Goal: Book appointment/travel/reservation

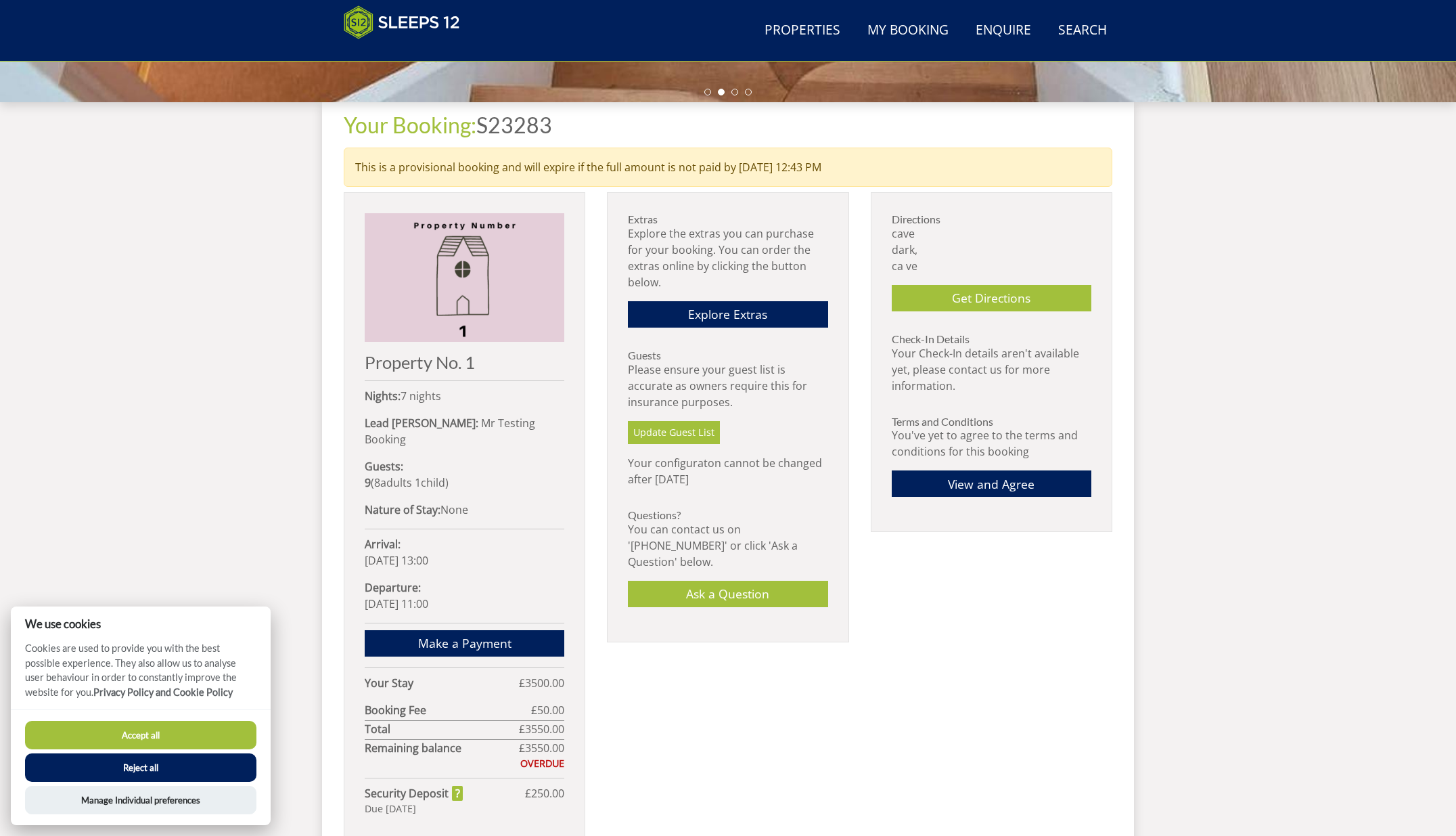
scroll to position [479, 0]
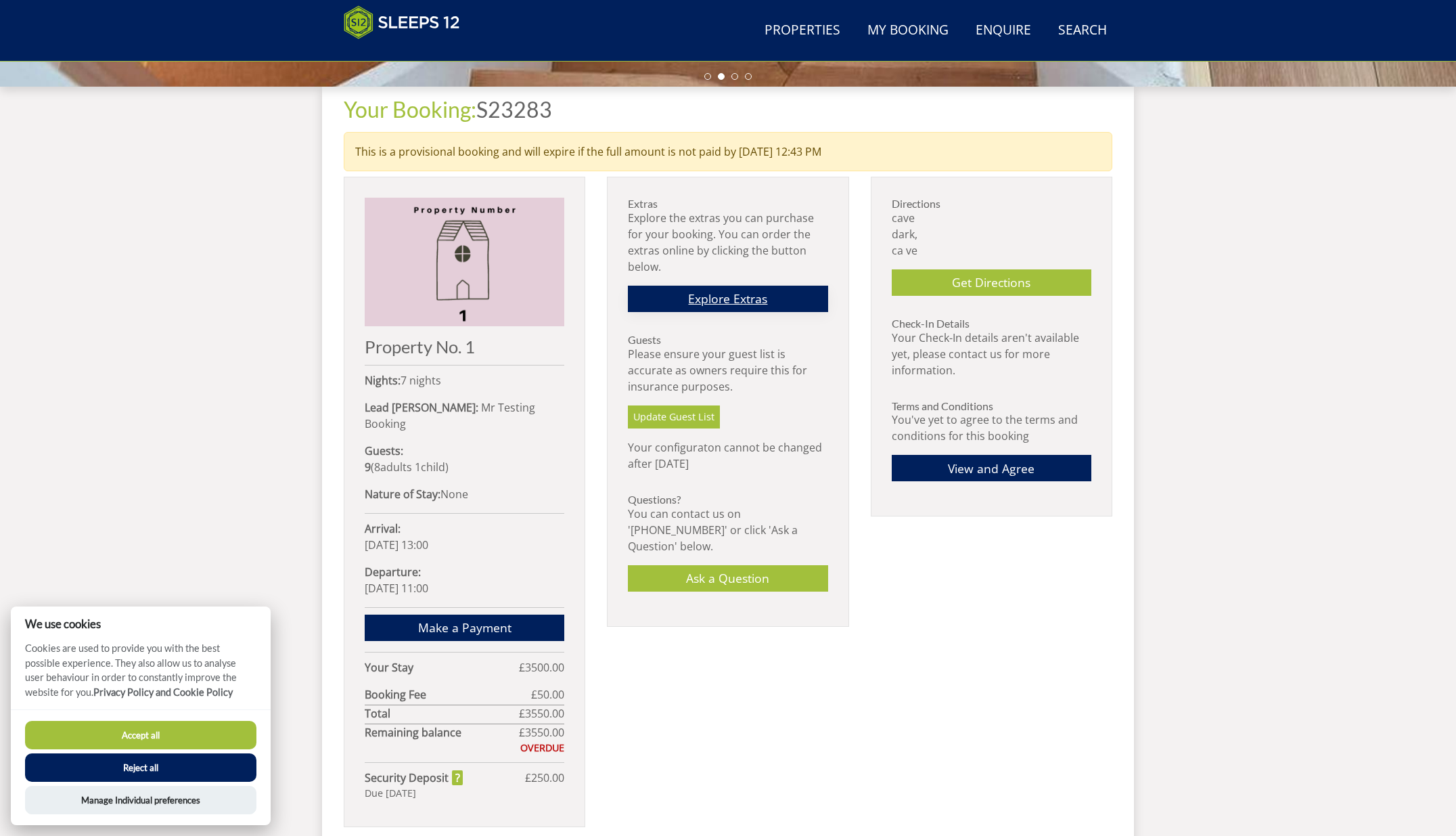
click at [755, 303] on link "Explore Extras" at bounding box center [728, 299] width 200 height 26
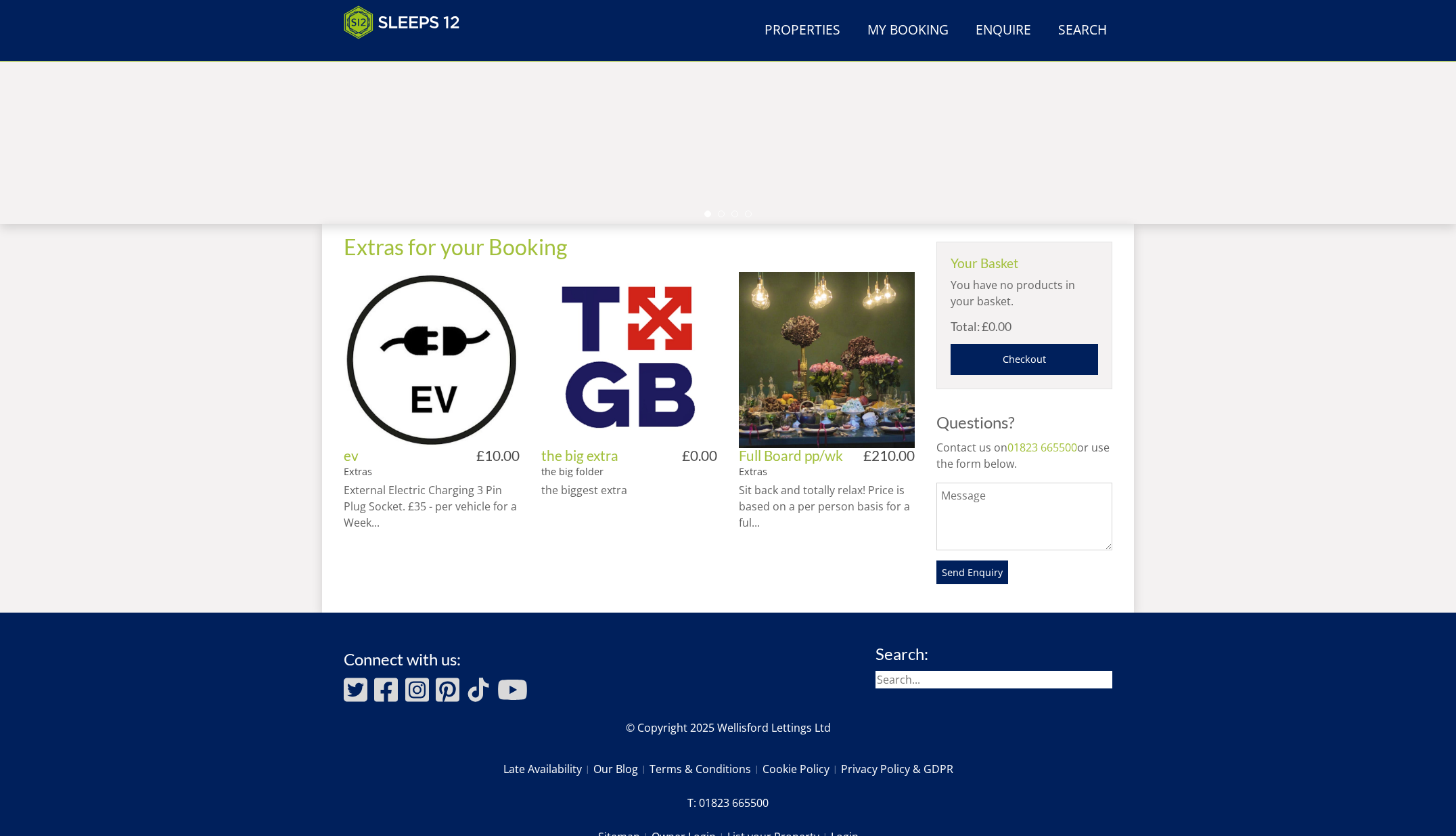
scroll to position [344, 0]
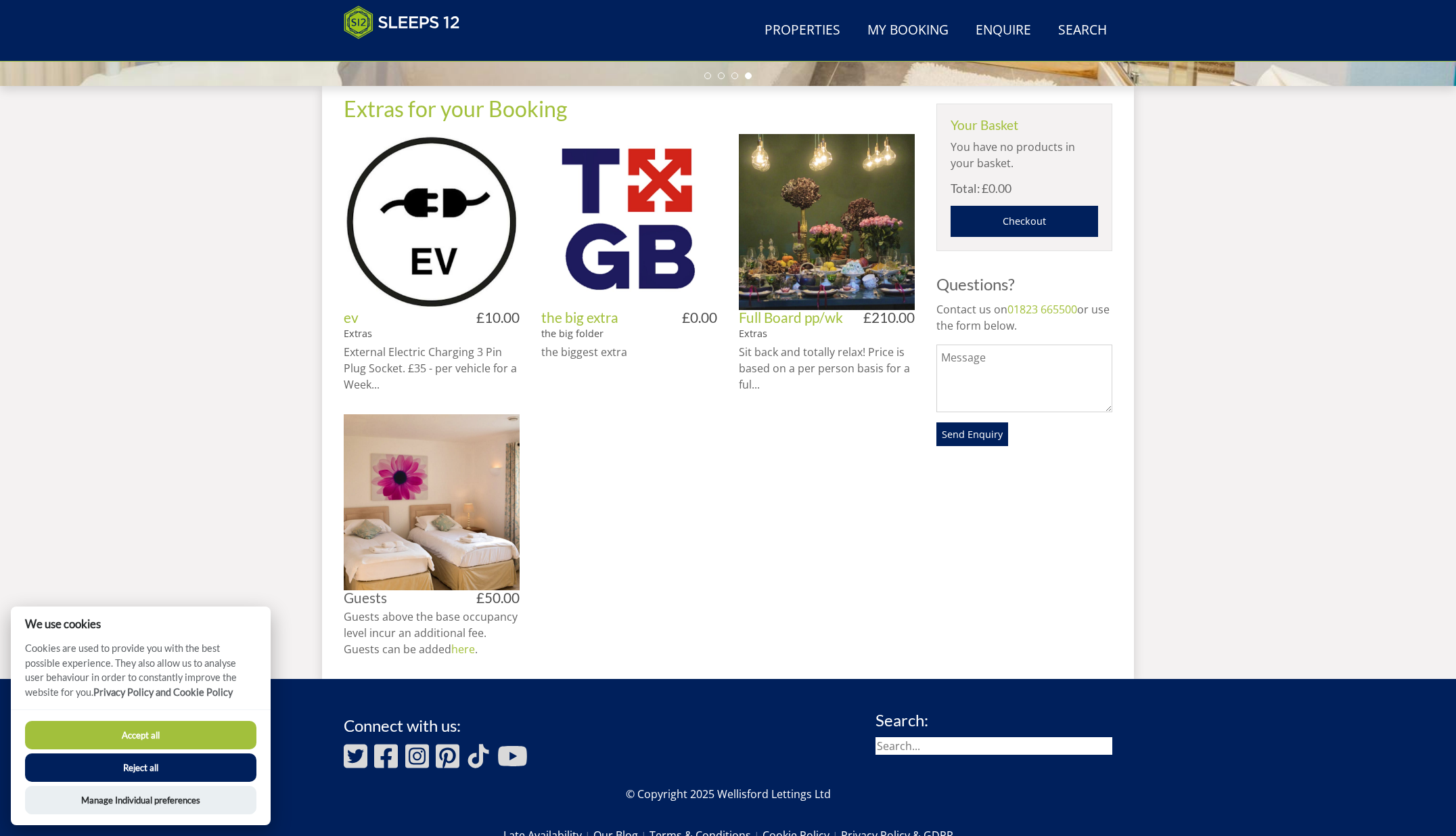
scroll to position [477, 0]
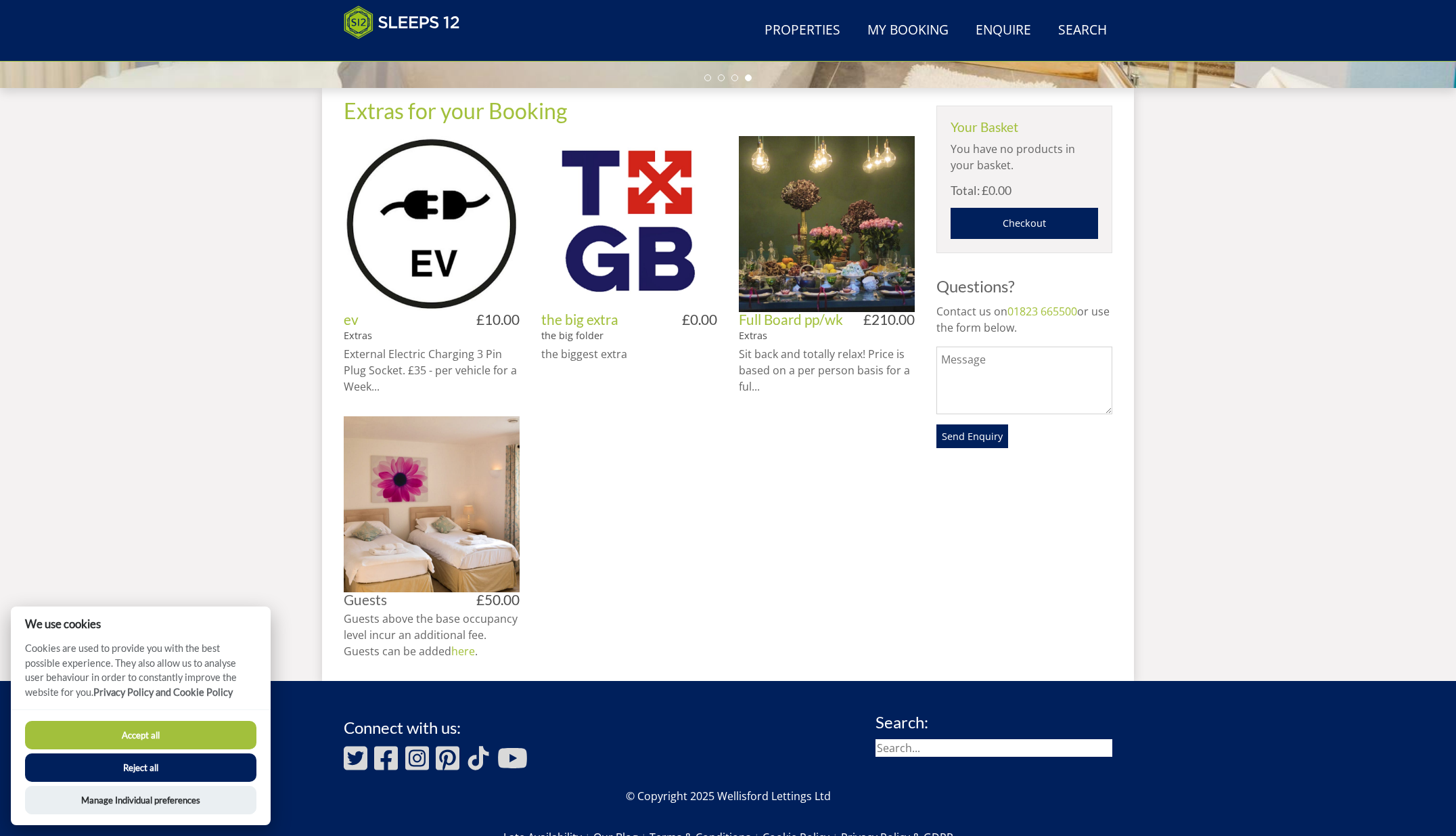
click at [331, 575] on div "Extras for your Booking ev Extras £10.00 External Electric Charging 3 Pin Plug …" at bounding box center [728, 373] width 812 height 572
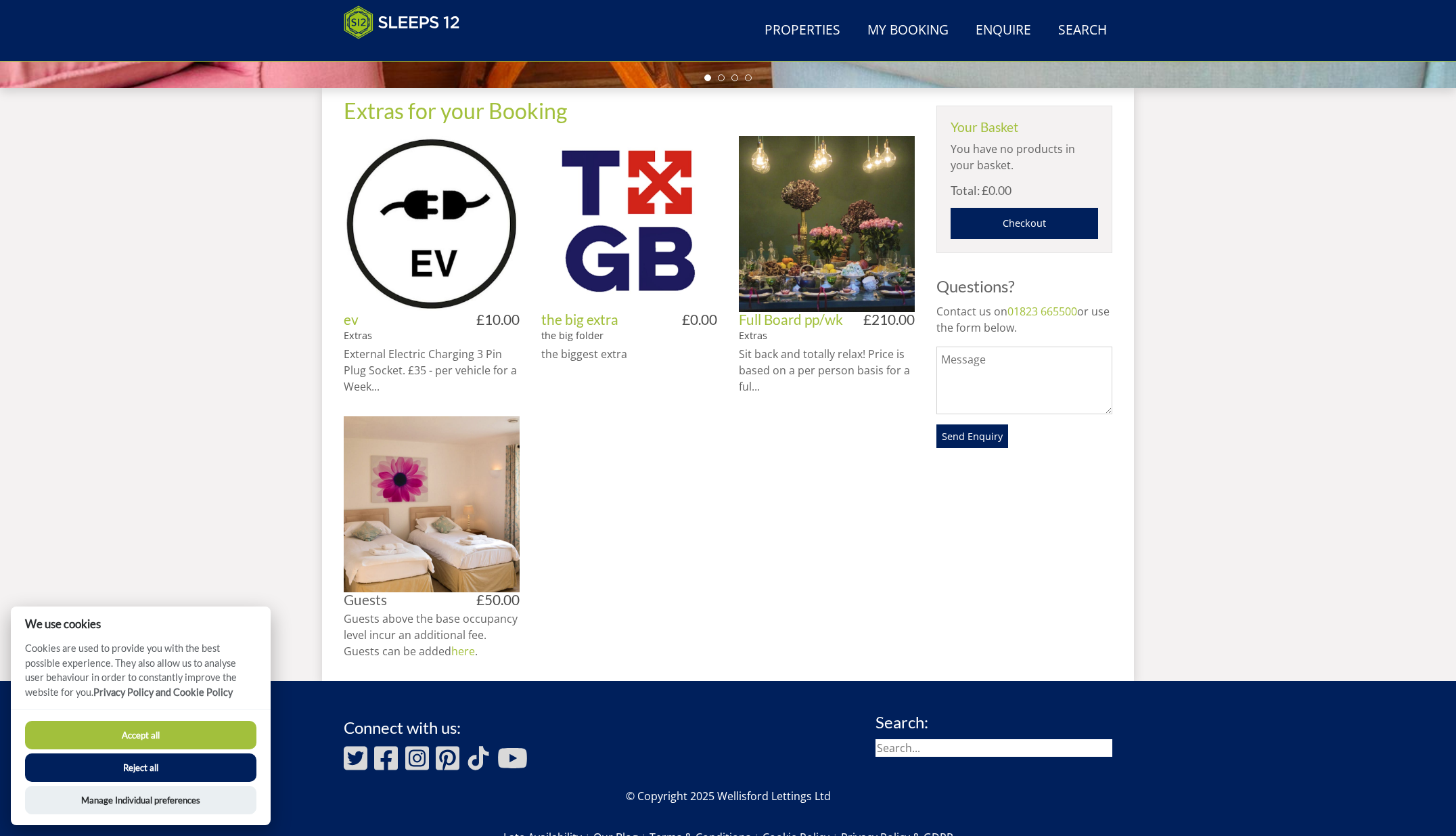
click at [156, 772] on button "Reject all" at bounding box center [141, 767] width 232 height 29
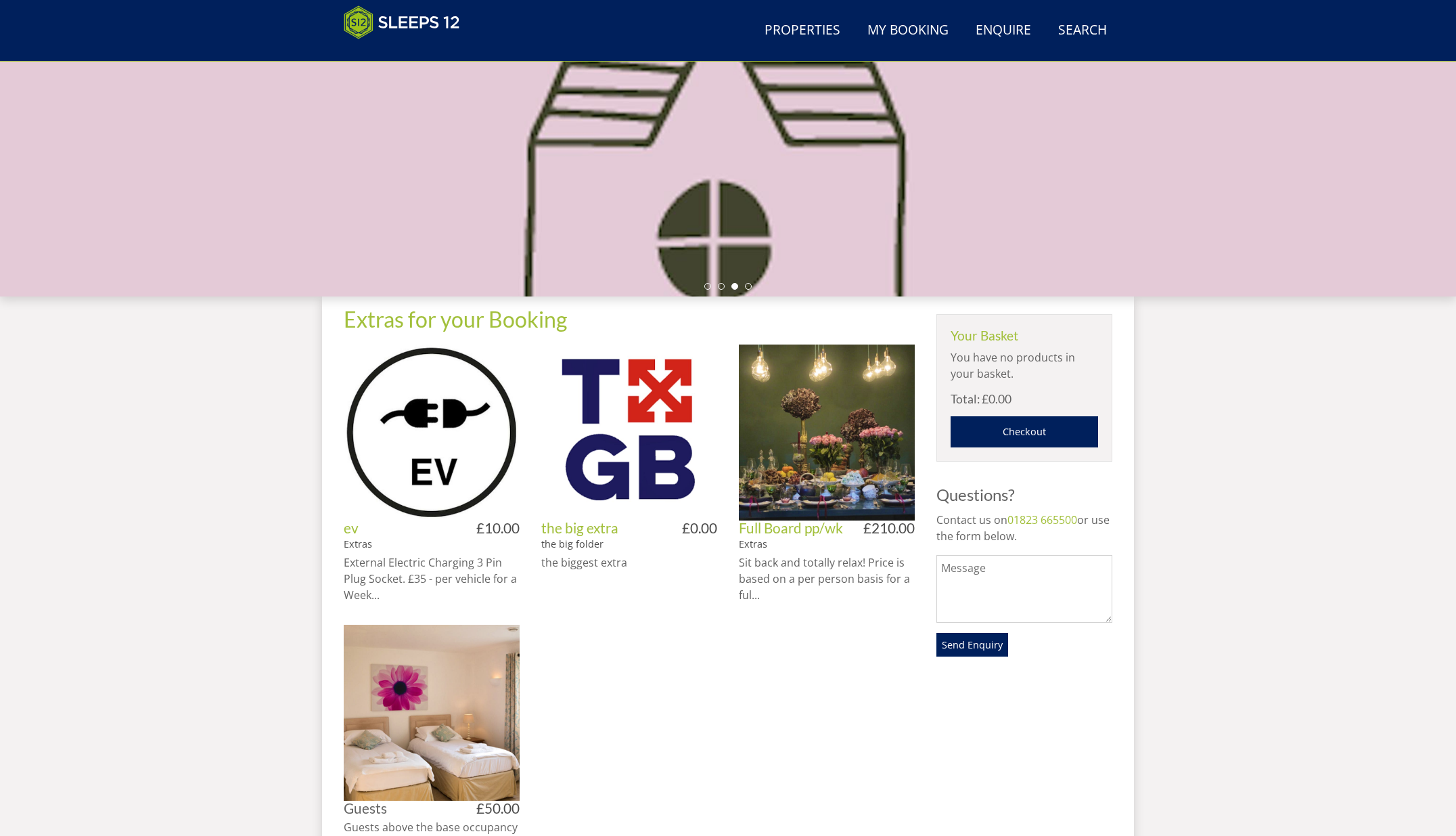
scroll to position [274, 0]
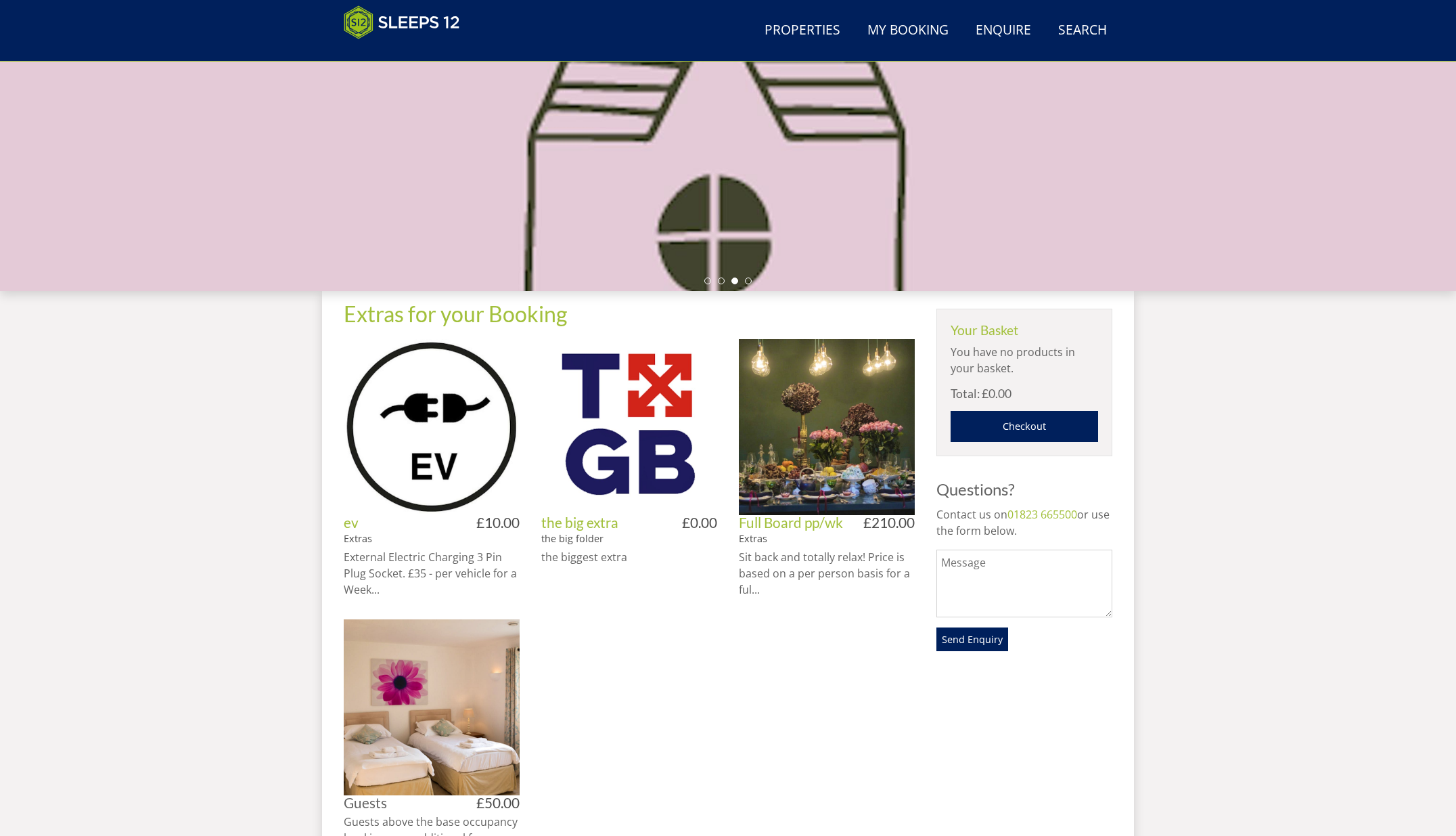
click at [333, 680] on div "Extras for your Booking ev Extras £10.00 External Electric Charging 3 Pin Plug …" at bounding box center [728, 577] width 812 height 572
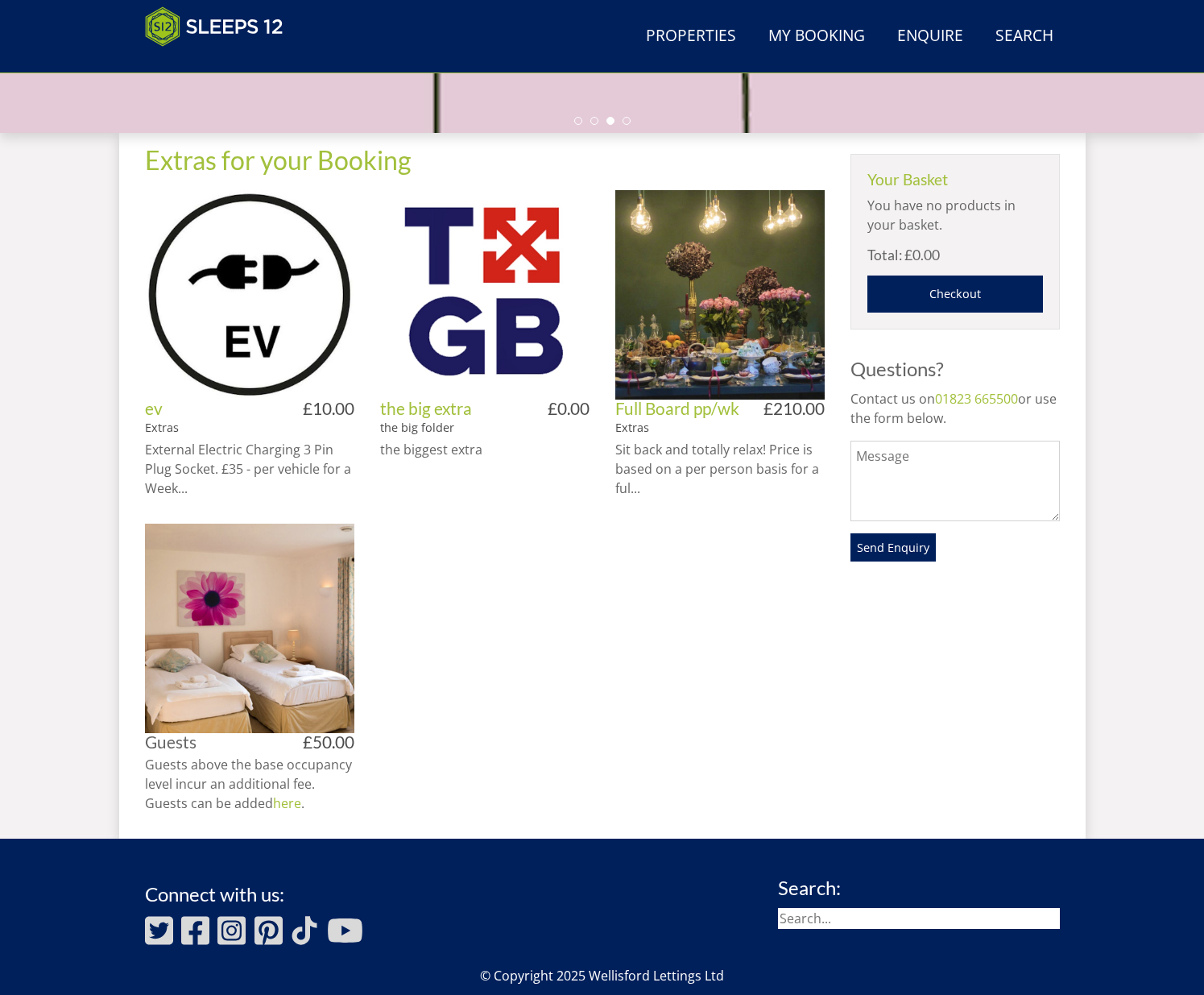
scroll to position [564, 0]
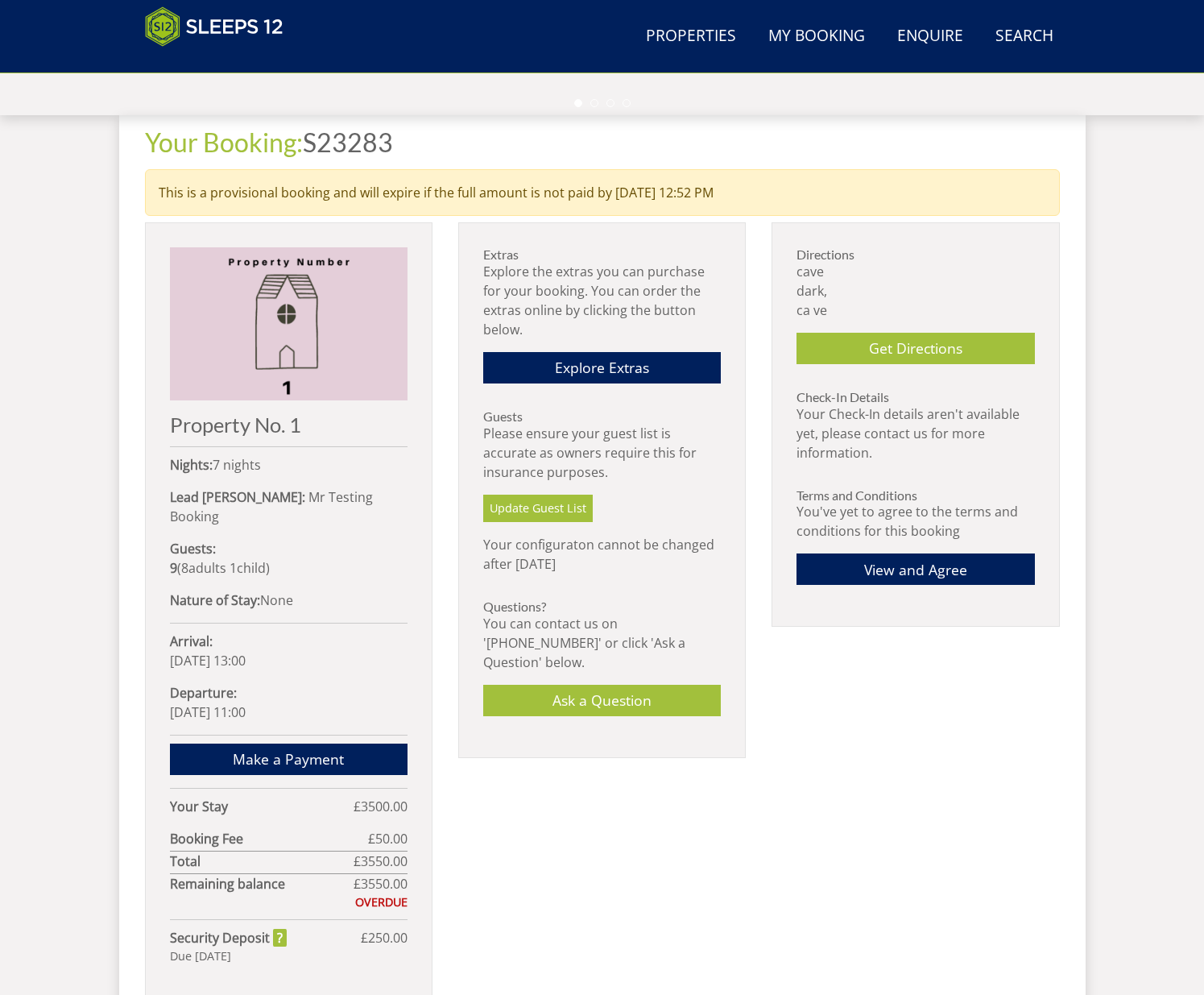
scroll to position [552, 0]
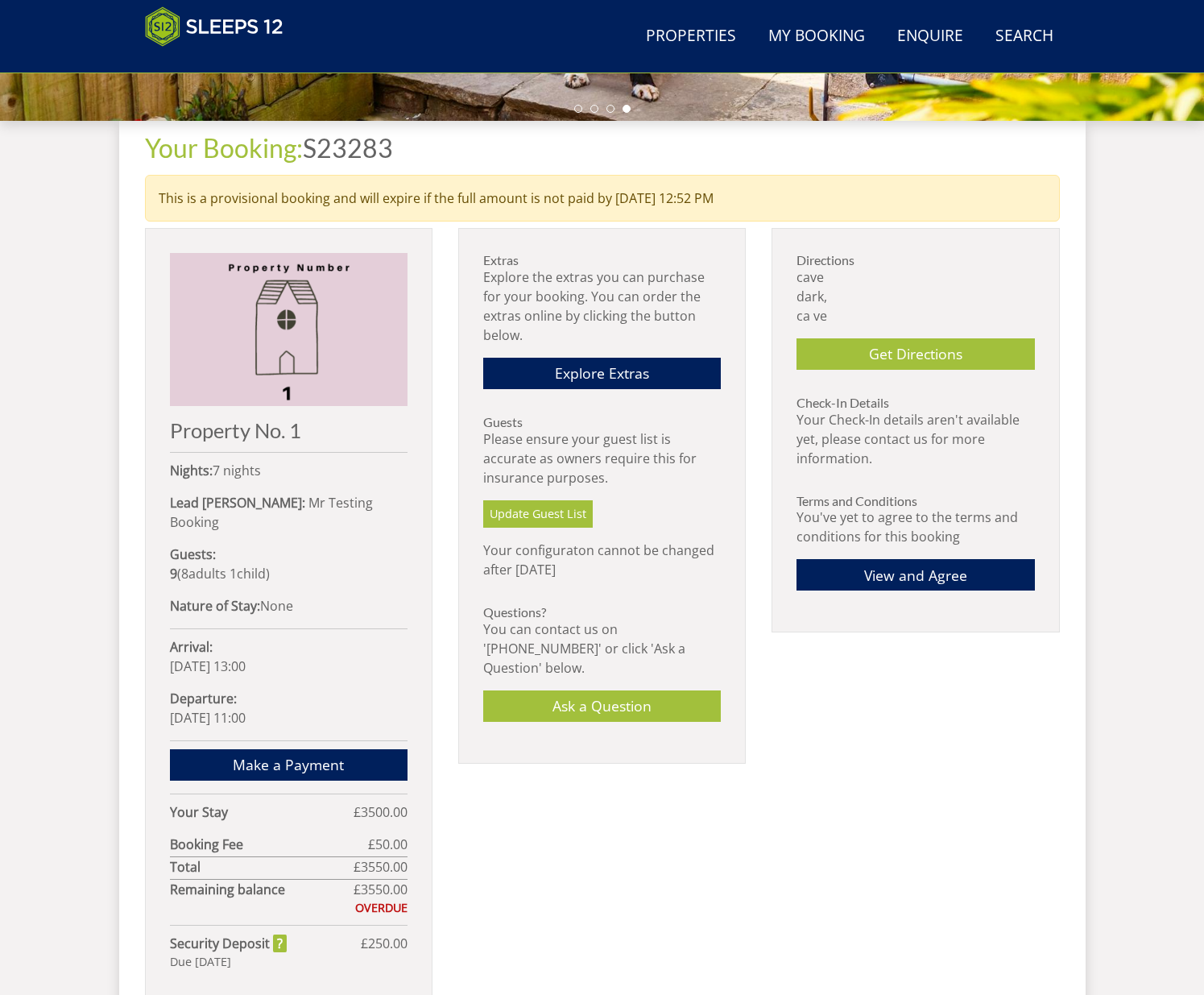
click at [435, 446] on div "Your Booking: S23283 This is a provisional booking and will expire if the full …" at bounding box center [602, 575] width 915 height 909
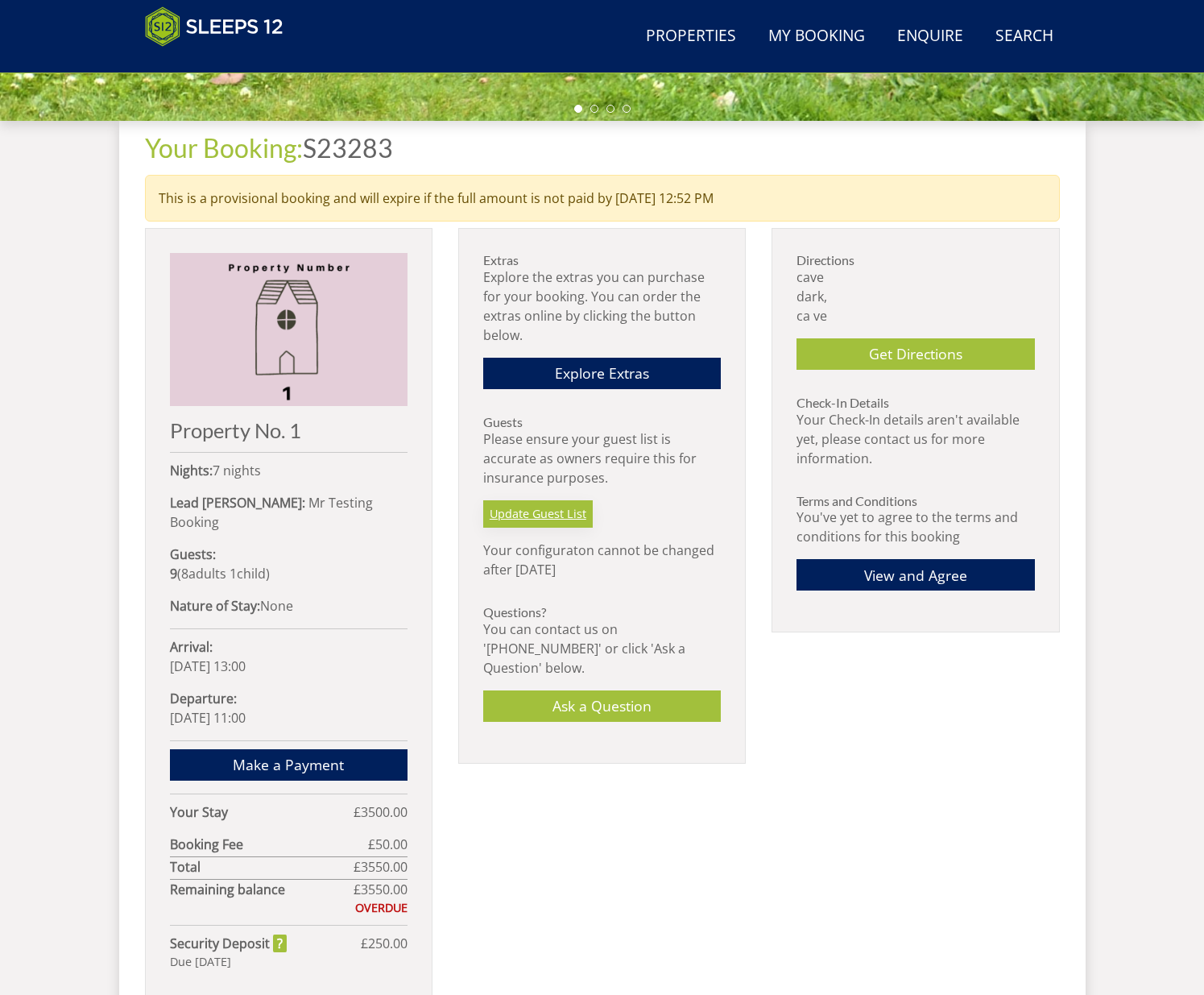
click at [518, 516] on link "Update Guest List" at bounding box center [538, 514] width 109 height 27
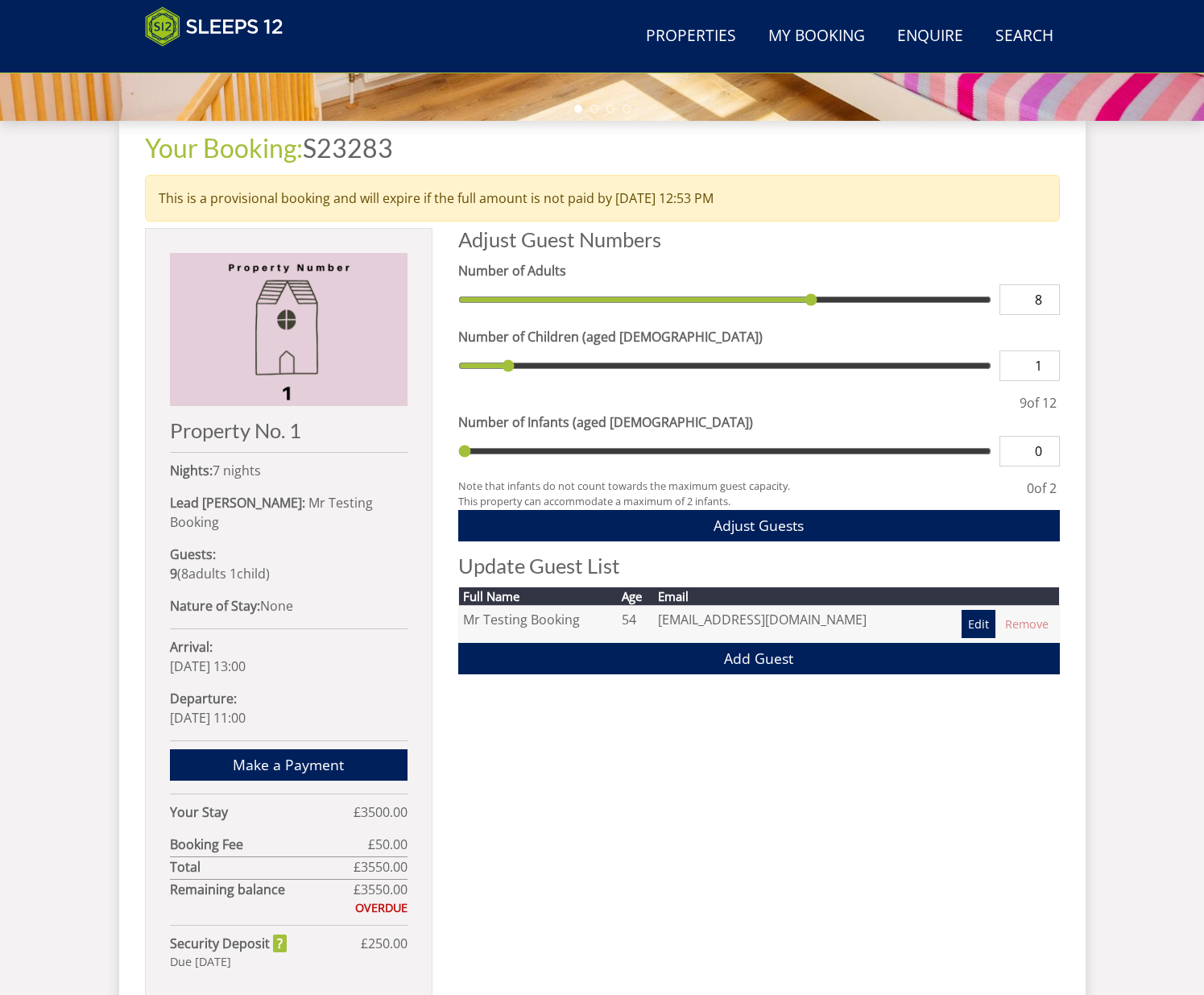
scroll to position [672, 0]
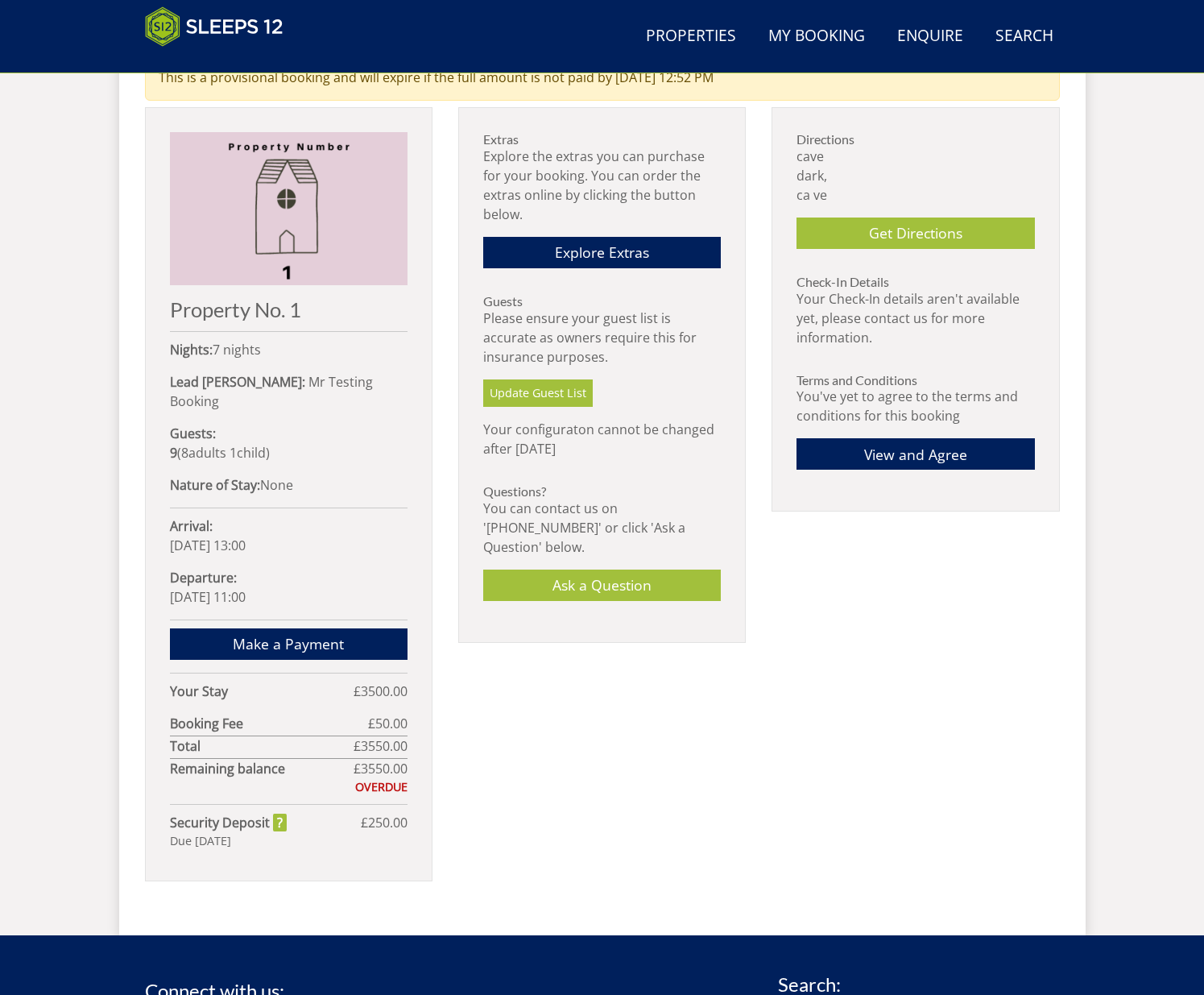
scroll to position [552, 0]
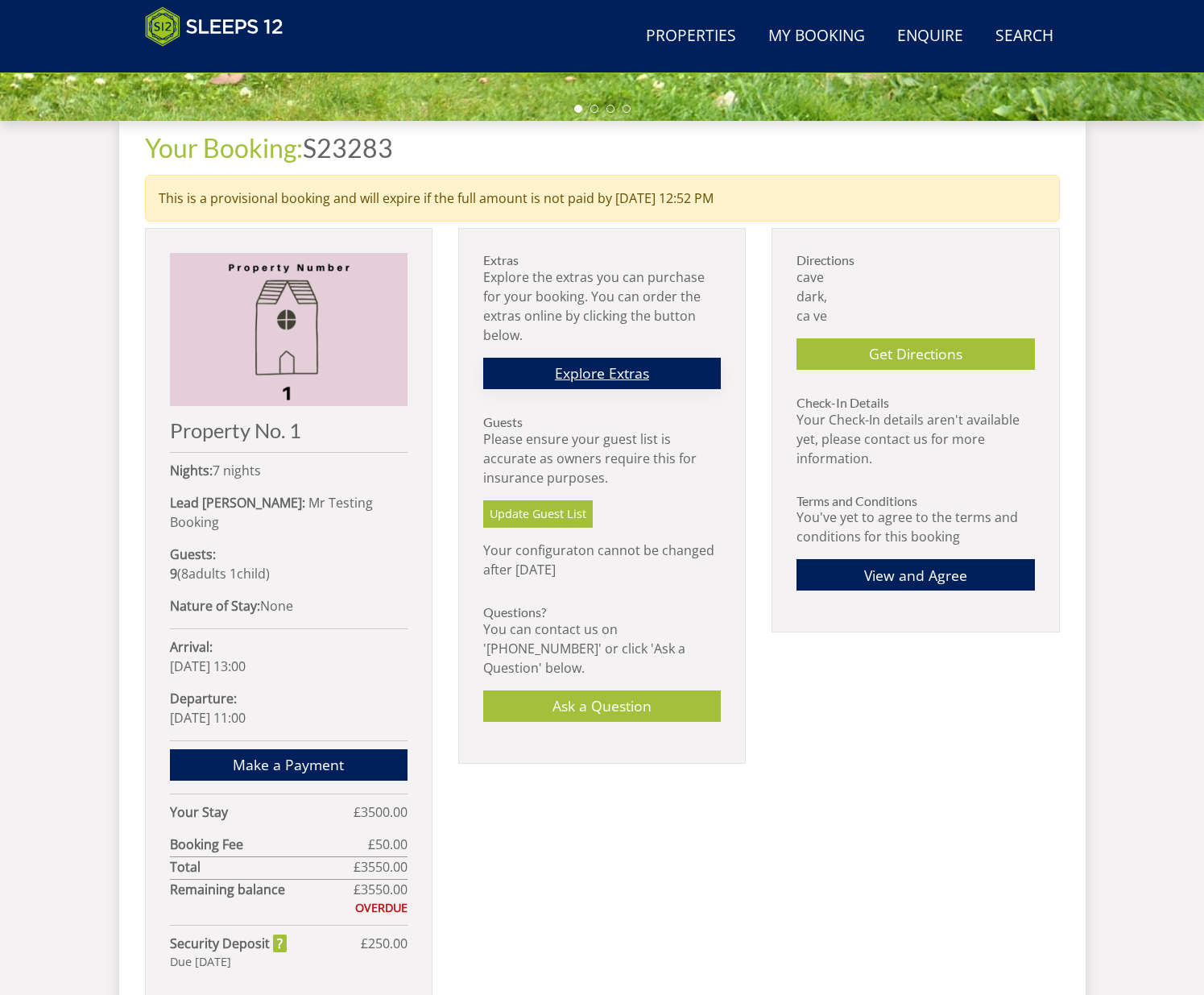
click at [611, 375] on link "Explore Extras" at bounding box center [602, 373] width 238 height 31
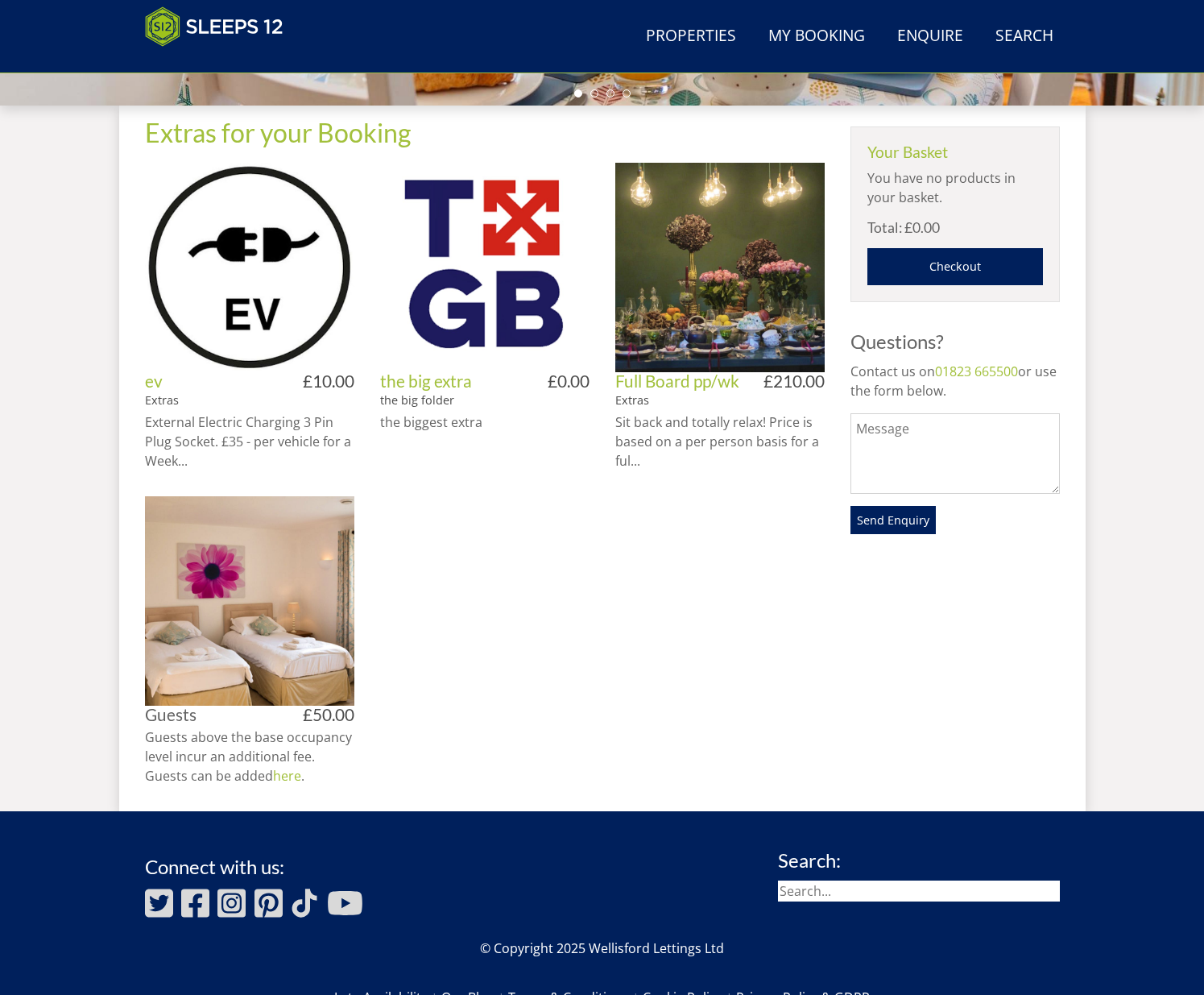
scroll to position [588, 0]
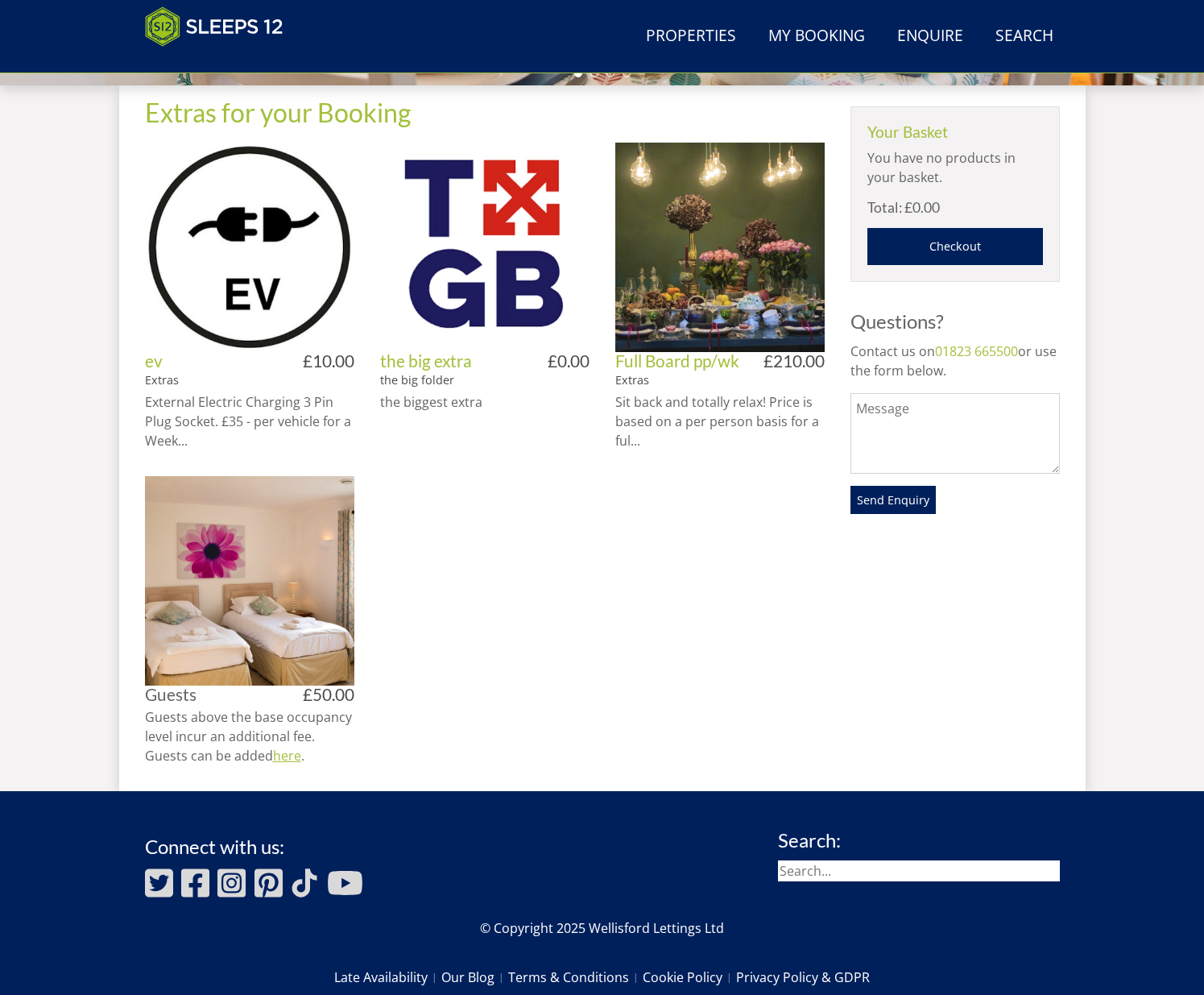
click at [289, 756] on link "here" at bounding box center [286, 755] width 28 height 18
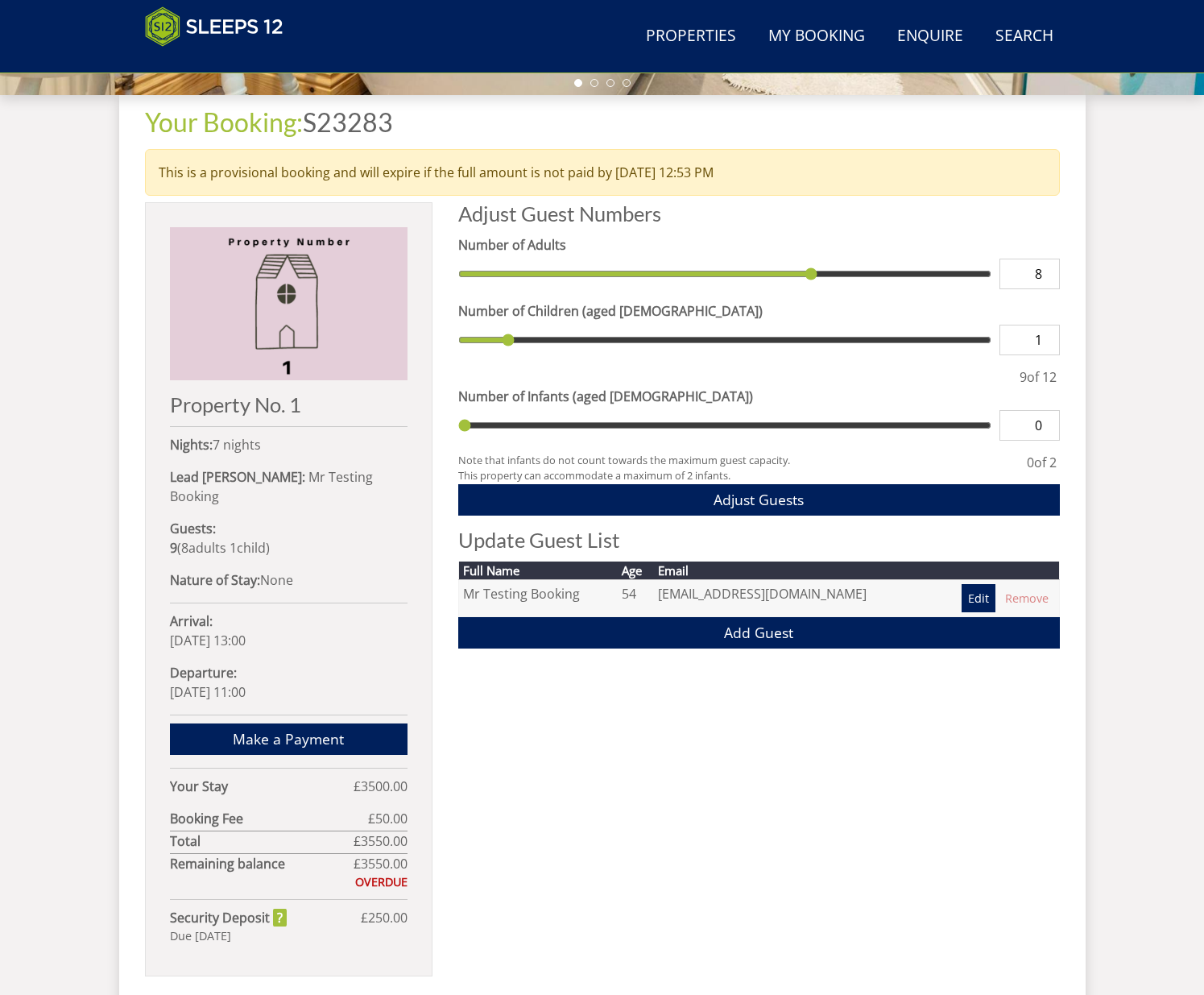
scroll to position [582, 0]
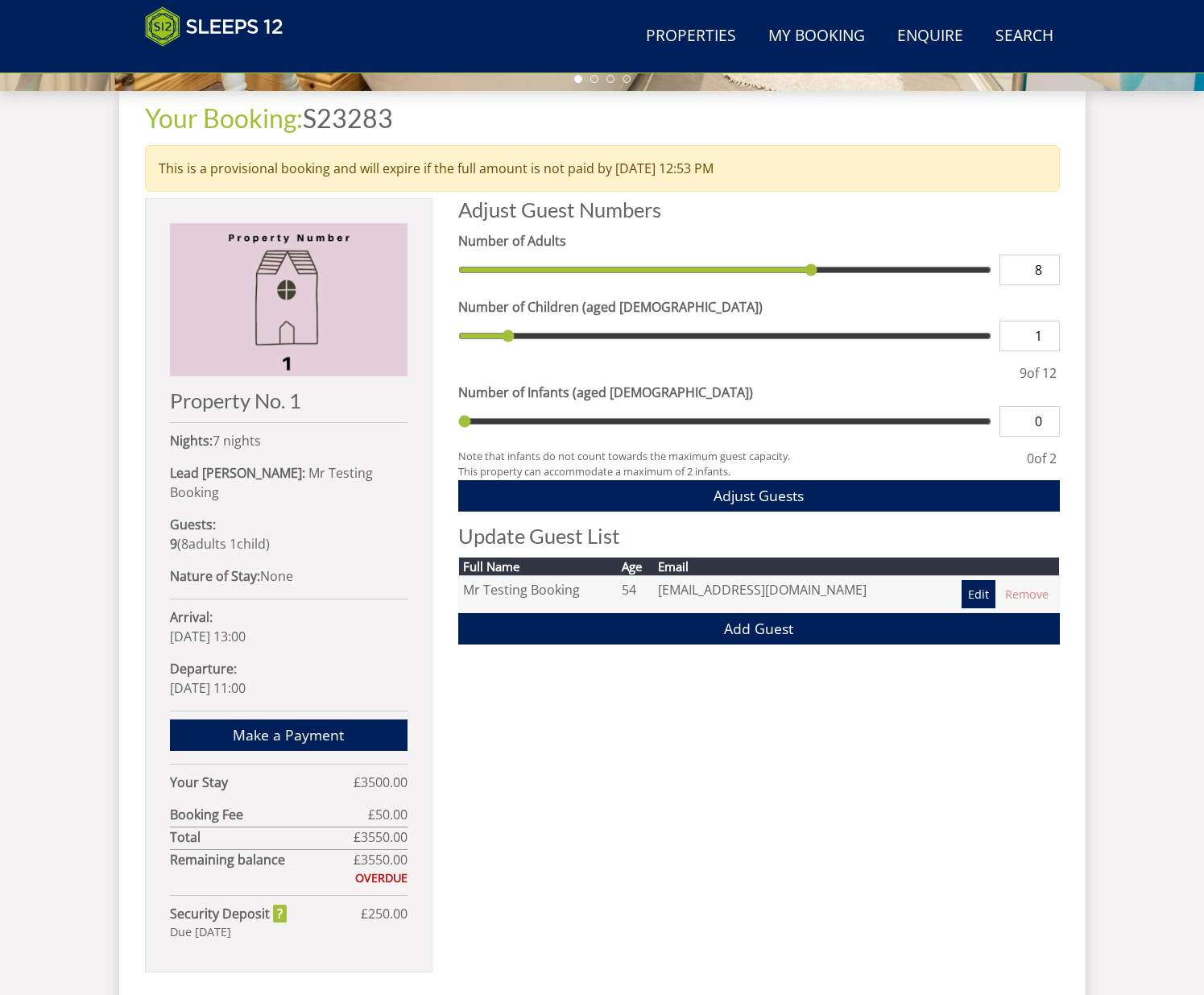
click at [440, 474] on div "Your Booking: S23283 This is a provisional booking and will expire if the full …" at bounding box center [602, 545] width 915 height 909
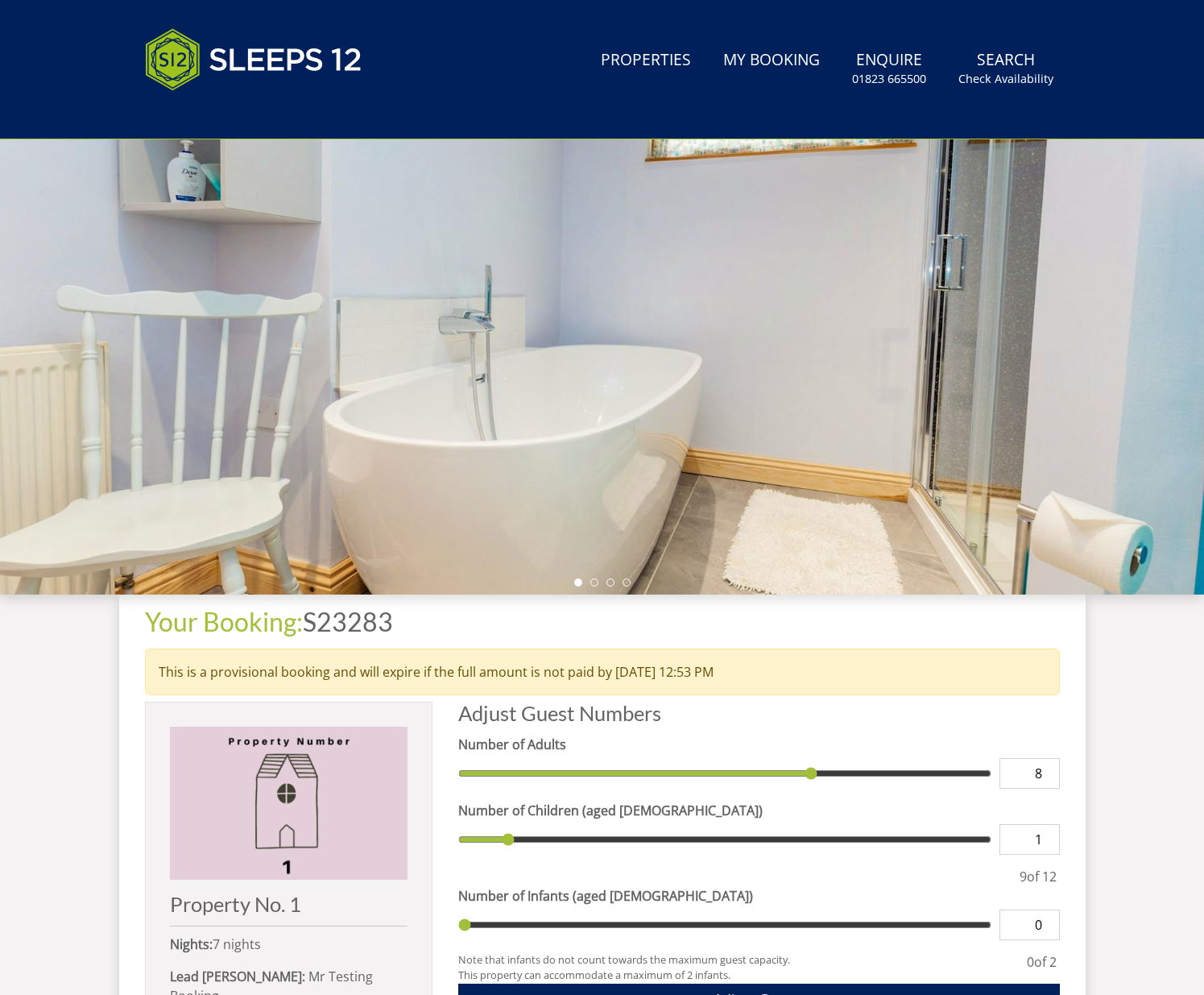
scroll to position [0, 0]
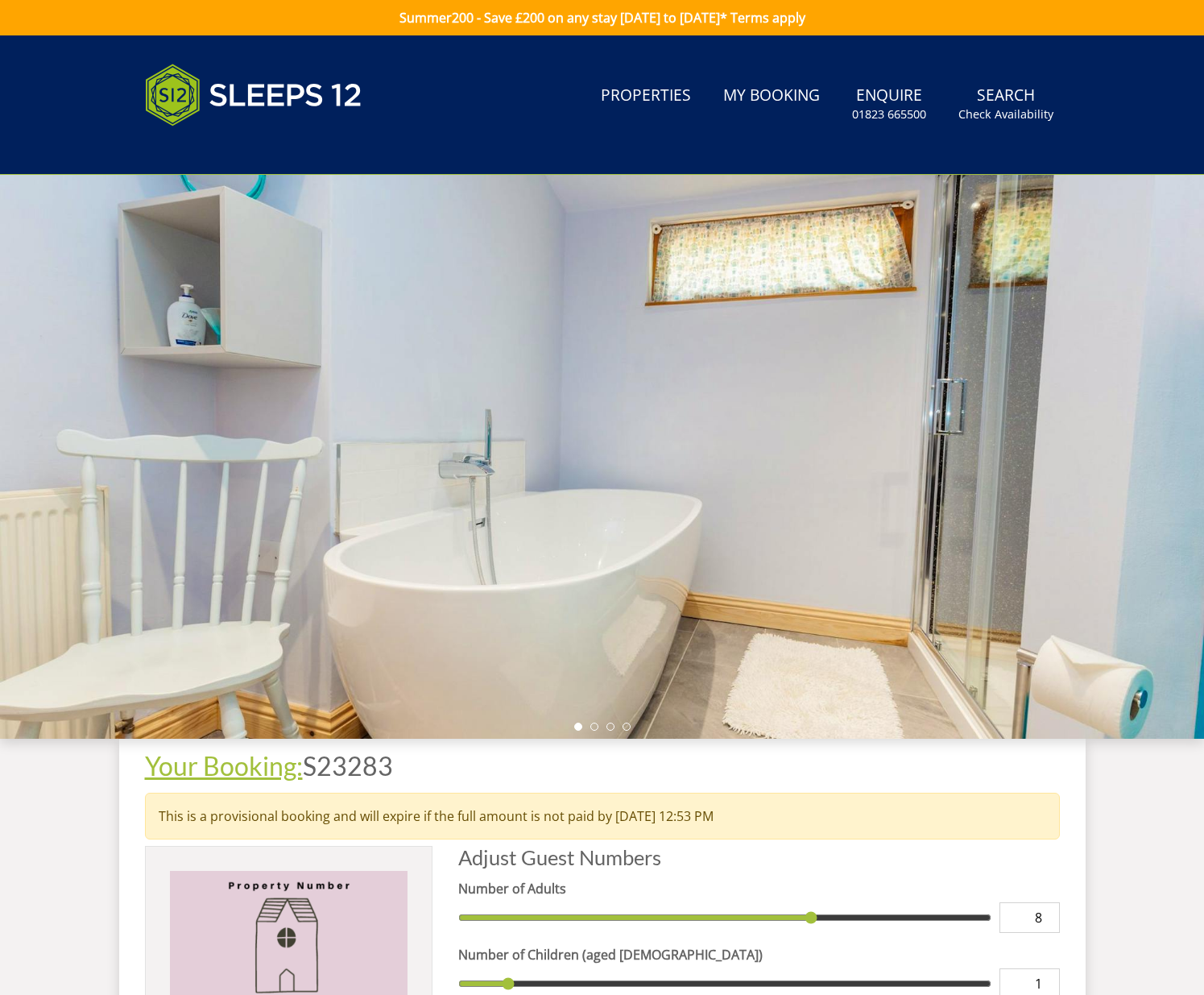
click at [267, 773] on link "Your Booking:" at bounding box center [224, 766] width 158 height 31
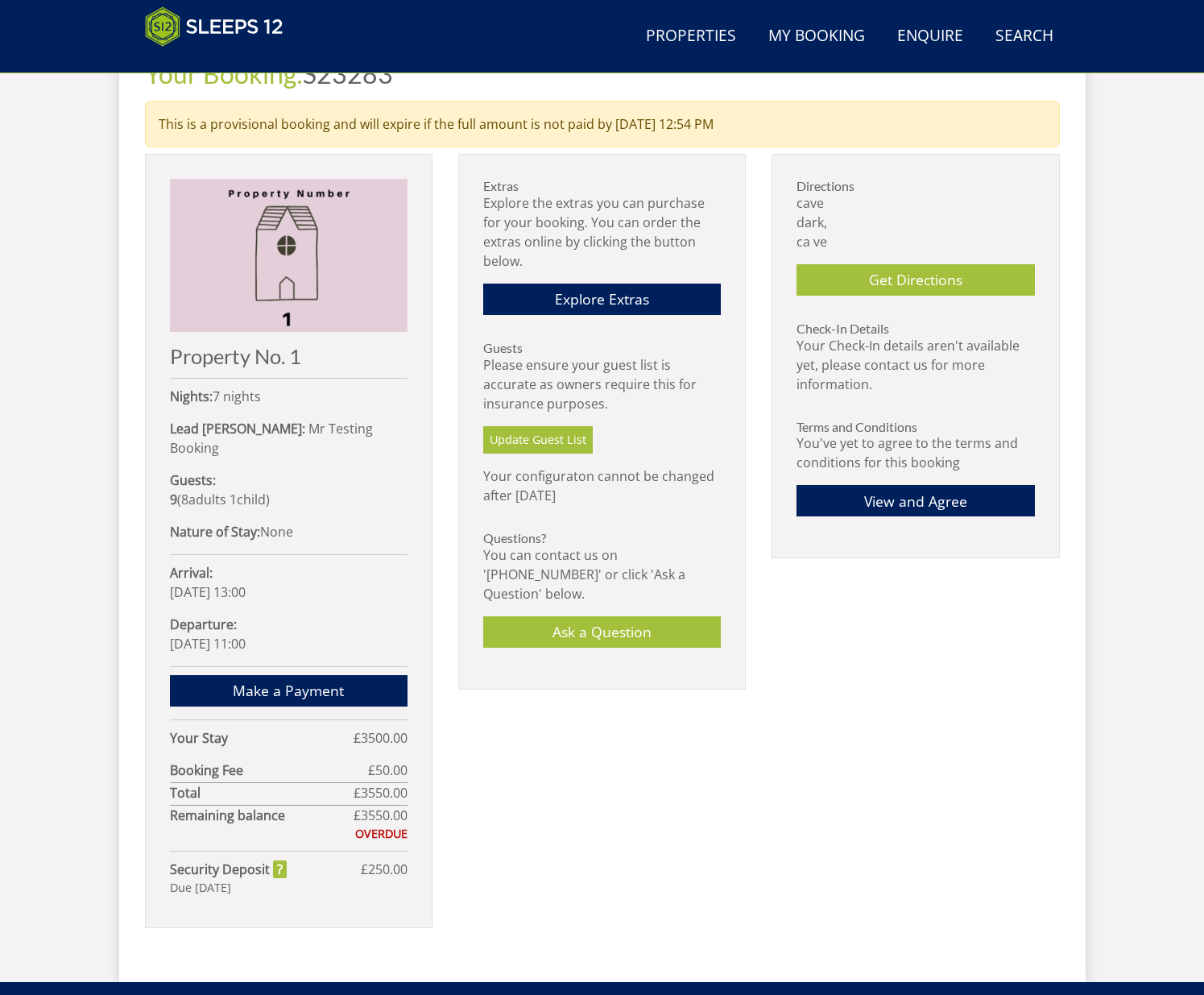
scroll to position [617, 0]
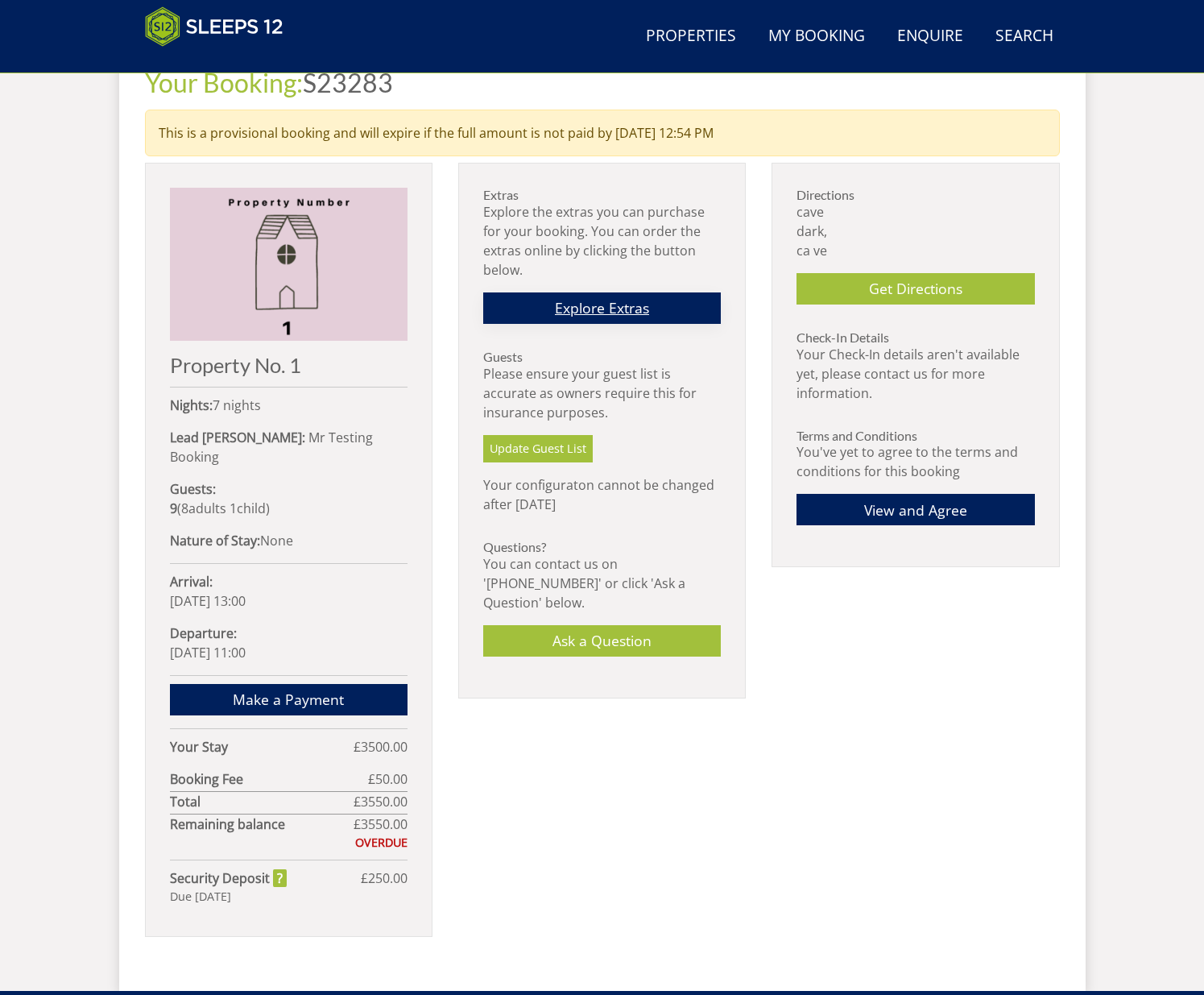
click at [623, 314] on link "Explore Extras" at bounding box center [602, 308] width 238 height 31
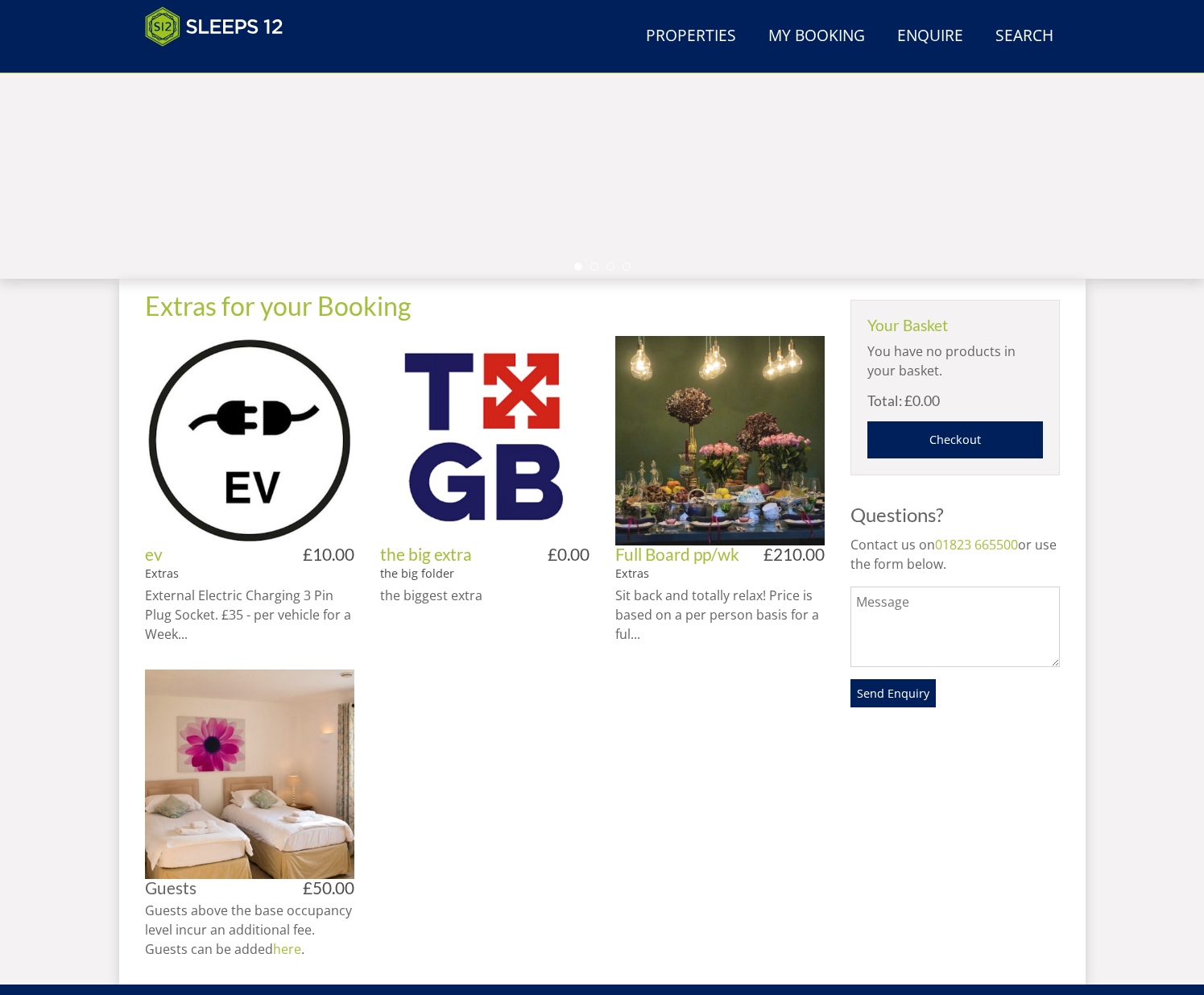
scroll to position [411, 0]
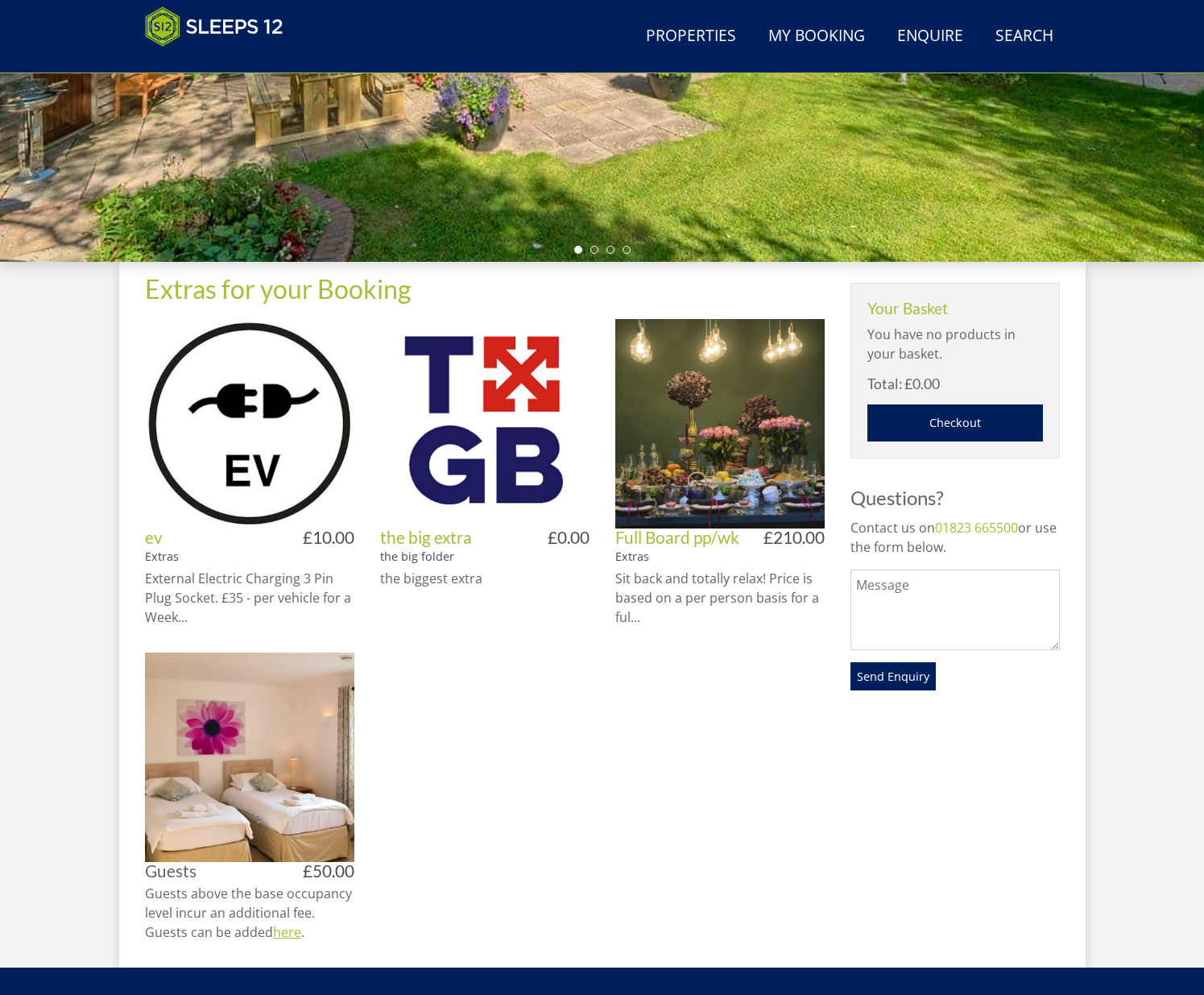
click at [286, 933] on link "here" at bounding box center [286, 932] width 28 height 18
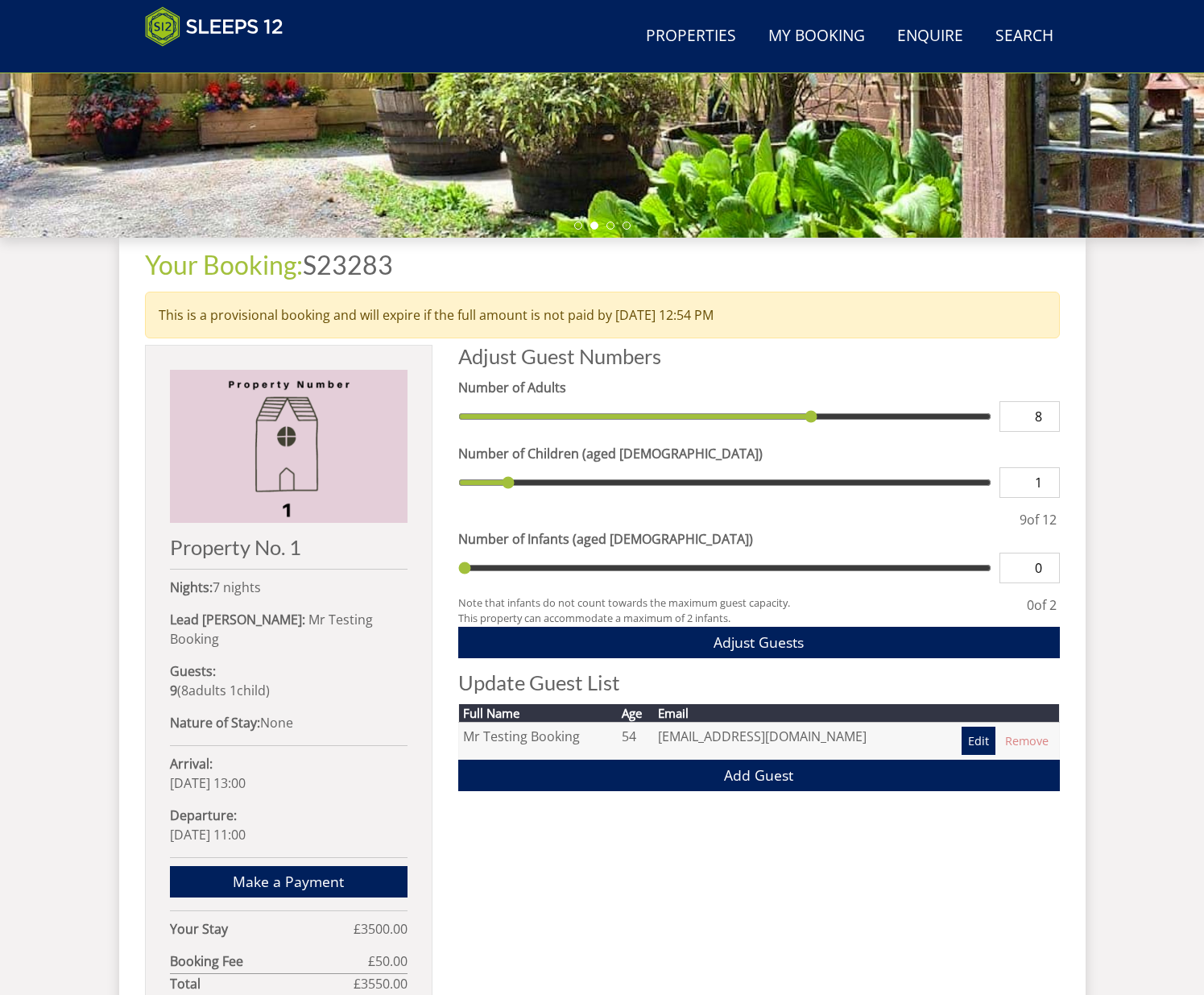
scroll to position [434, 0]
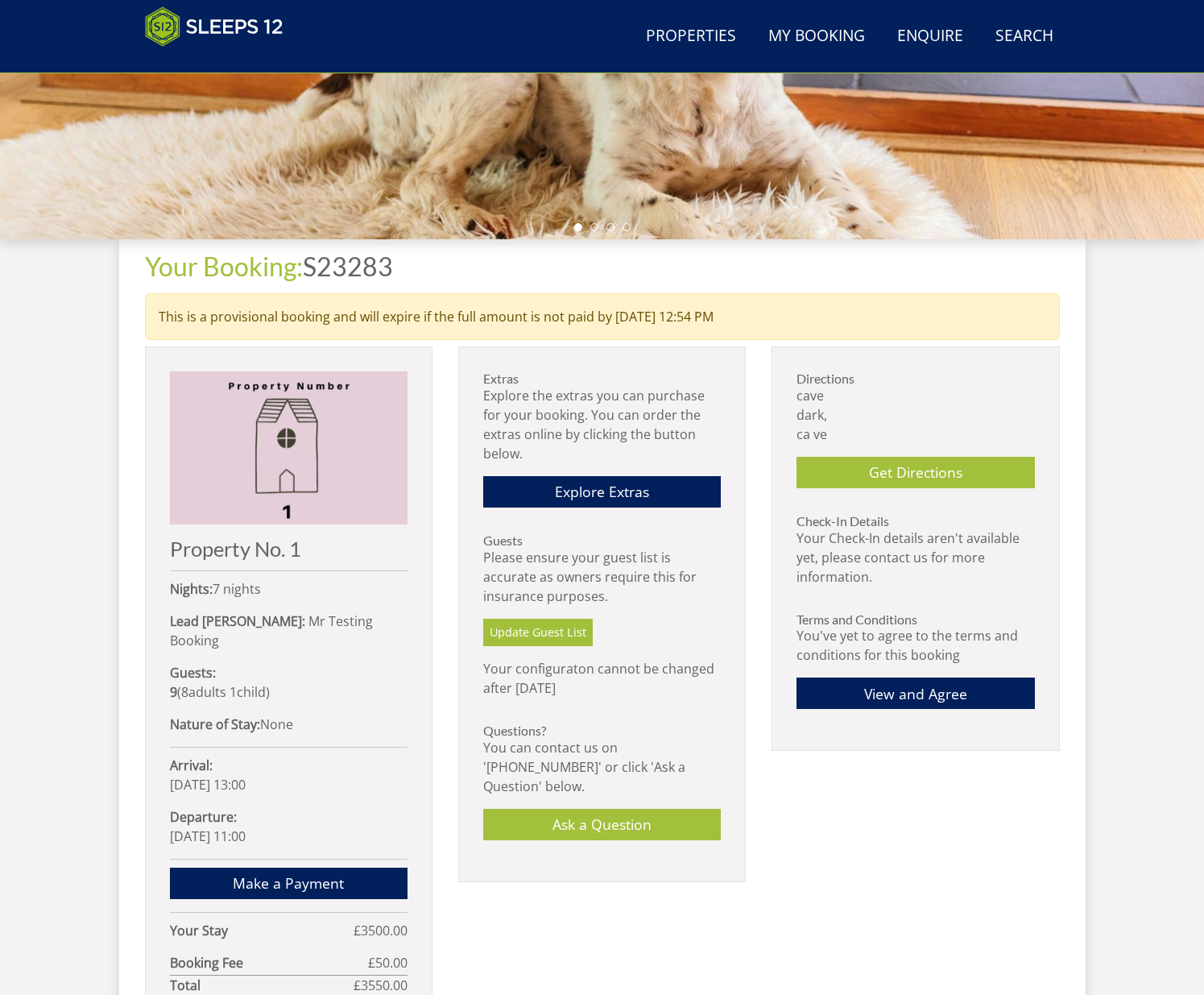
scroll to position [617, 0]
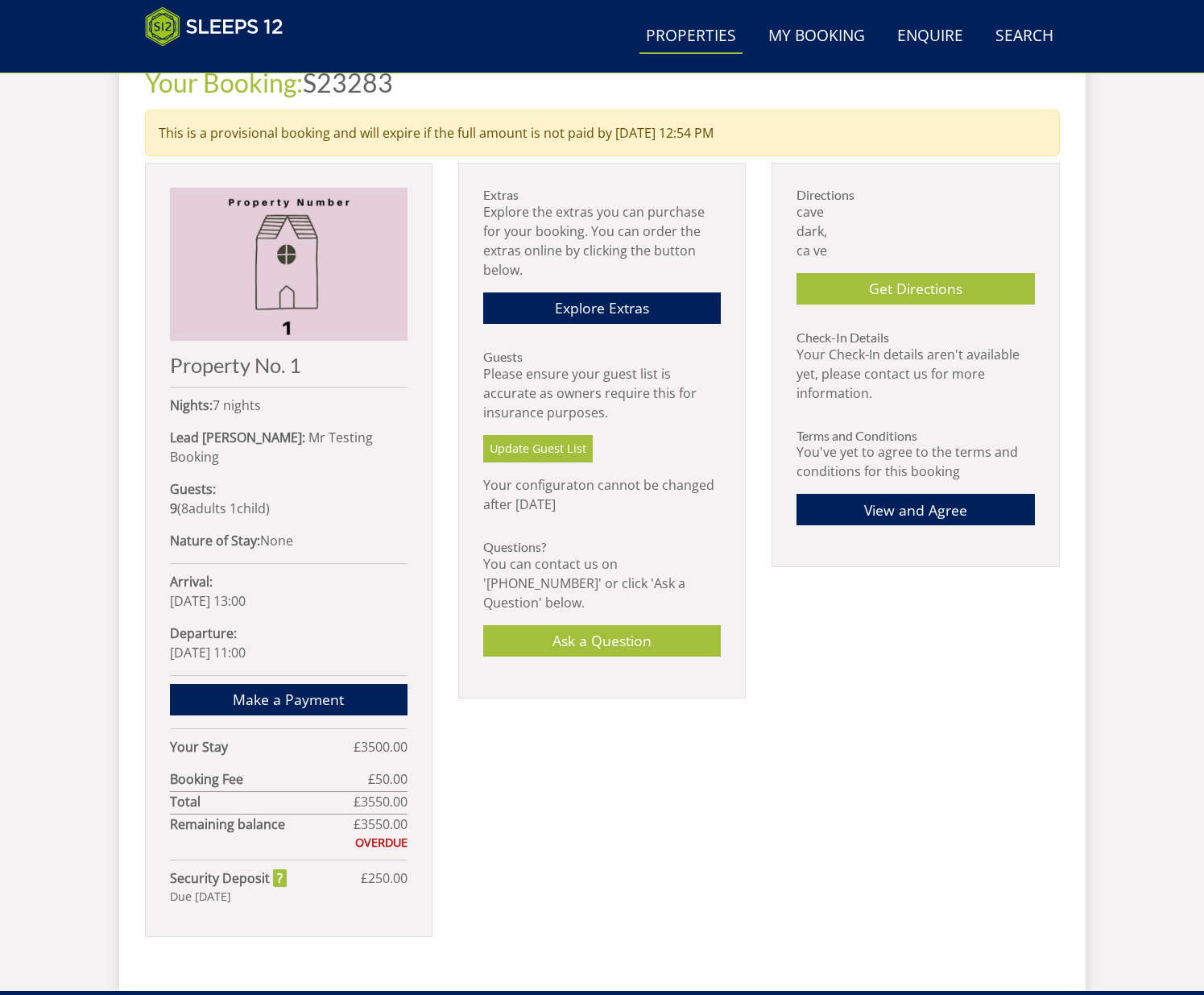
click at [686, 38] on link "Properties" at bounding box center [691, 36] width 103 height 36
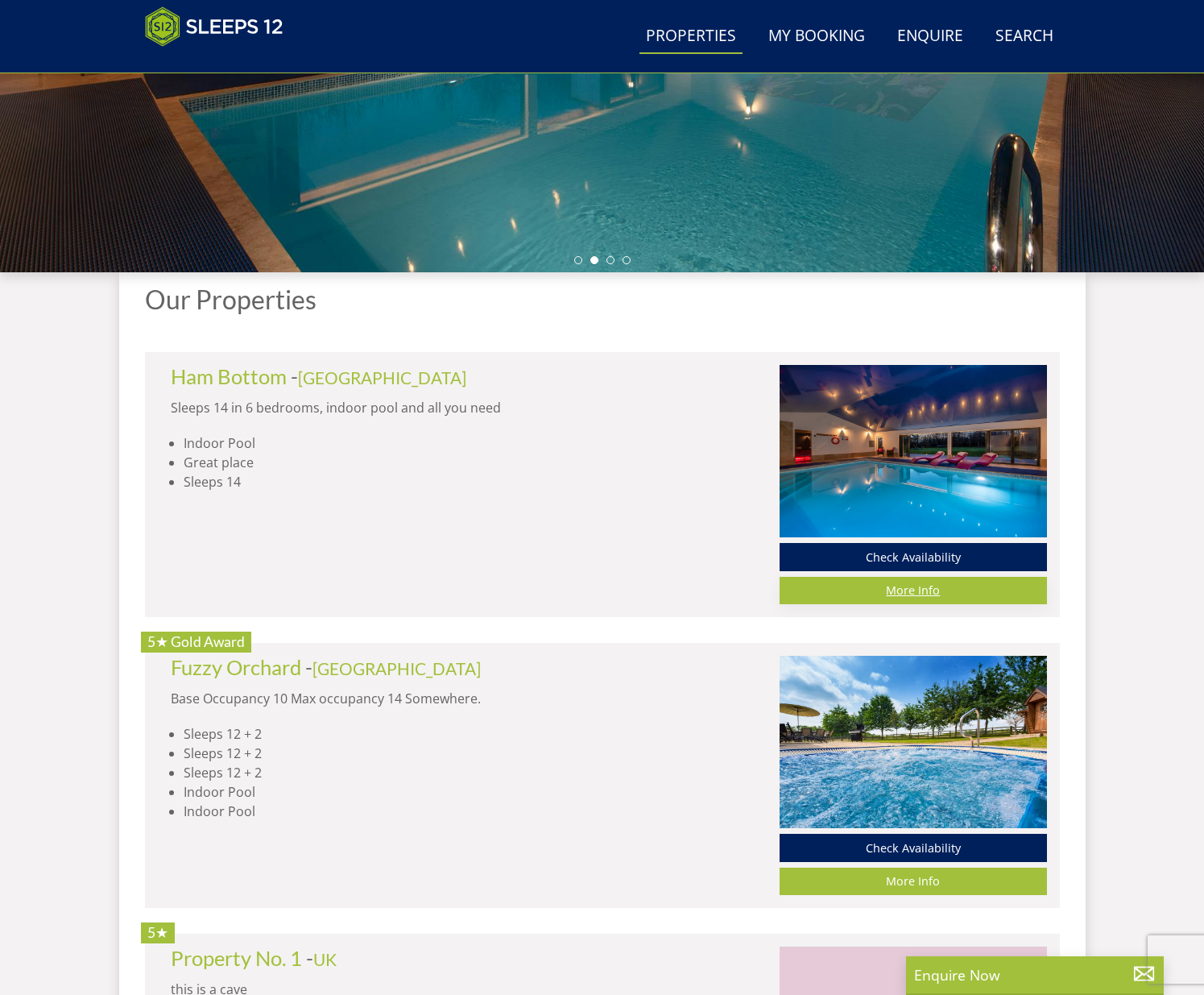
scroll to position [402, 0]
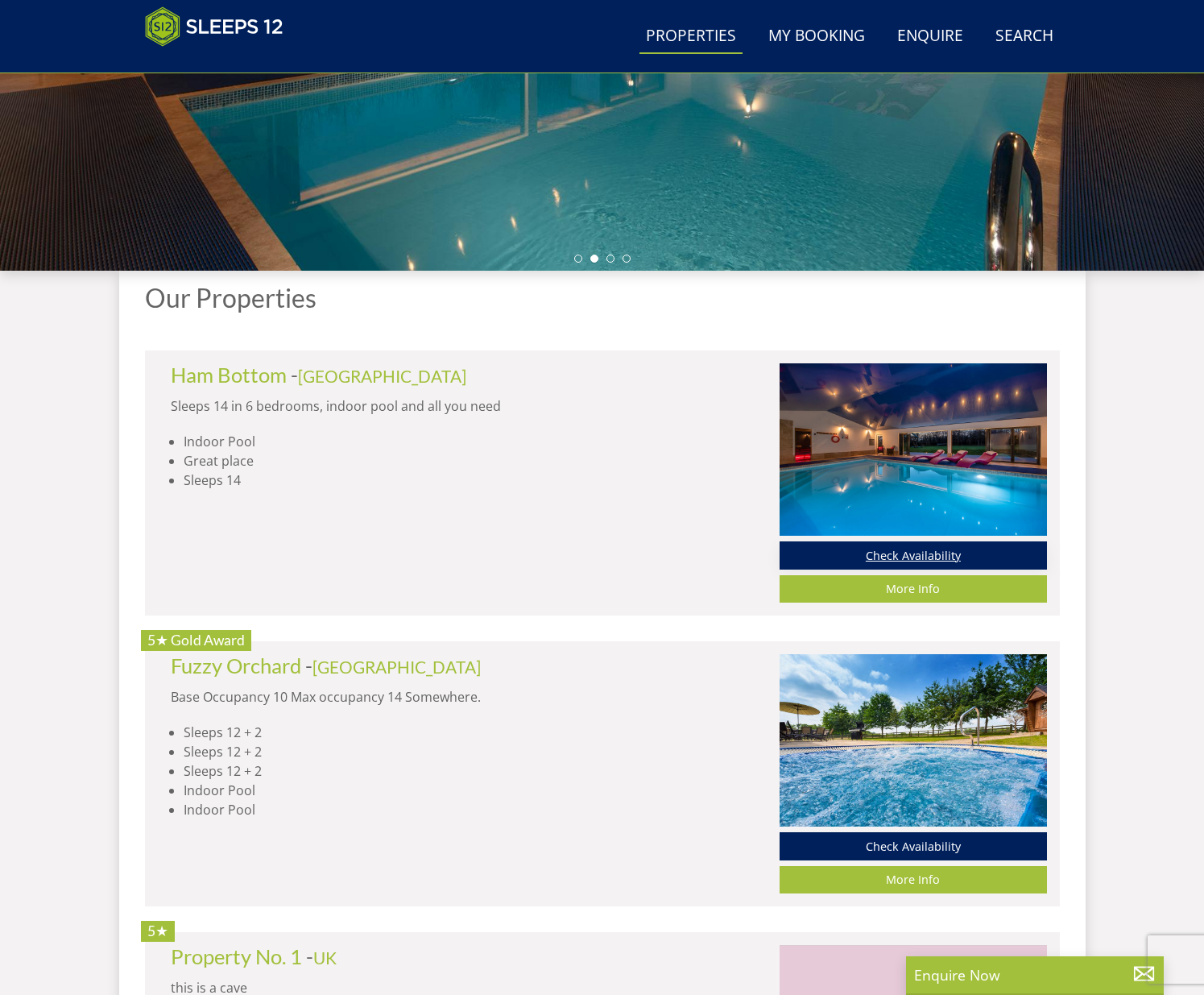
click at [928, 555] on link "Check Availability" at bounding box center [913, 555] width 267 height 27
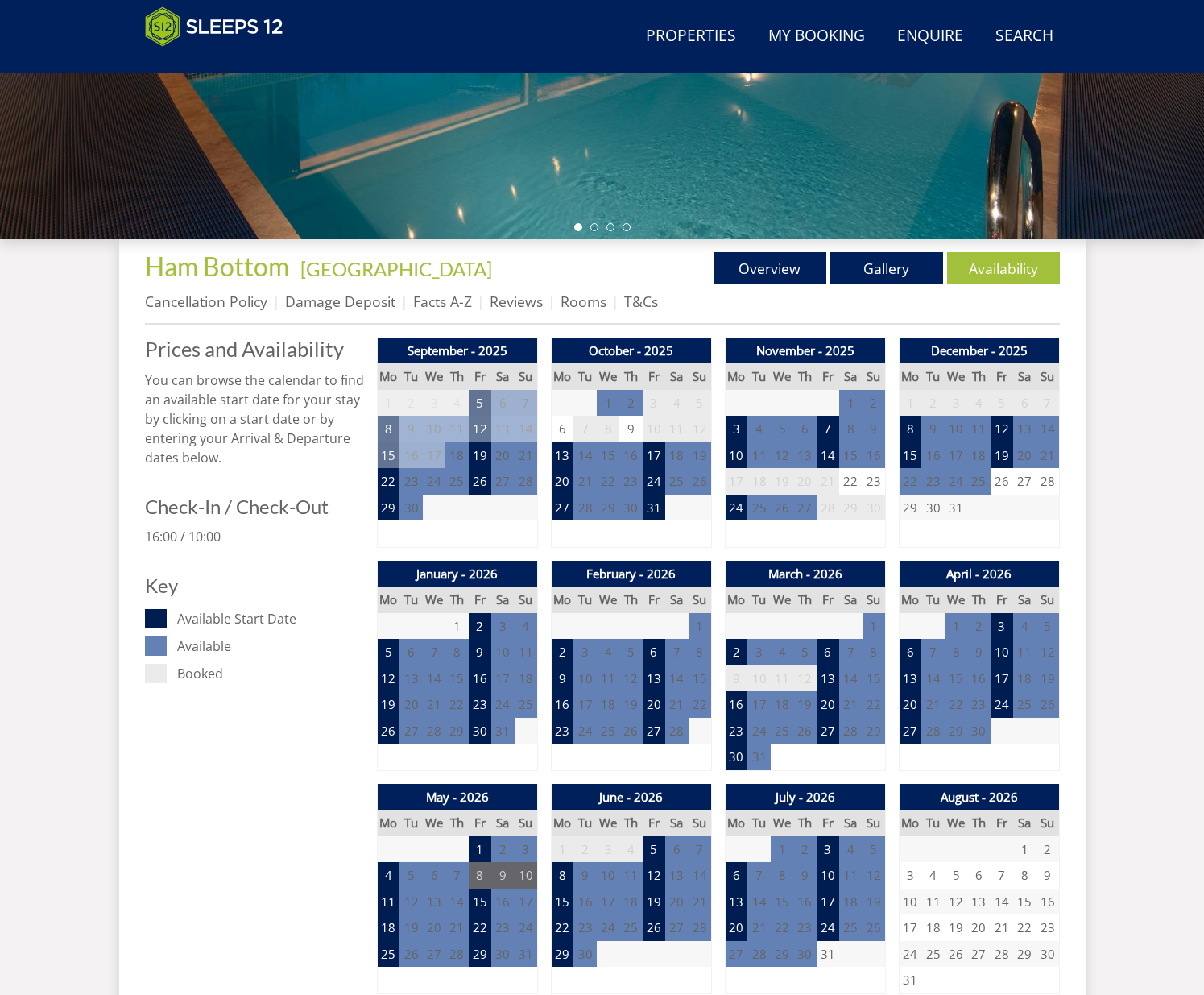
scroll to position [435, 0]
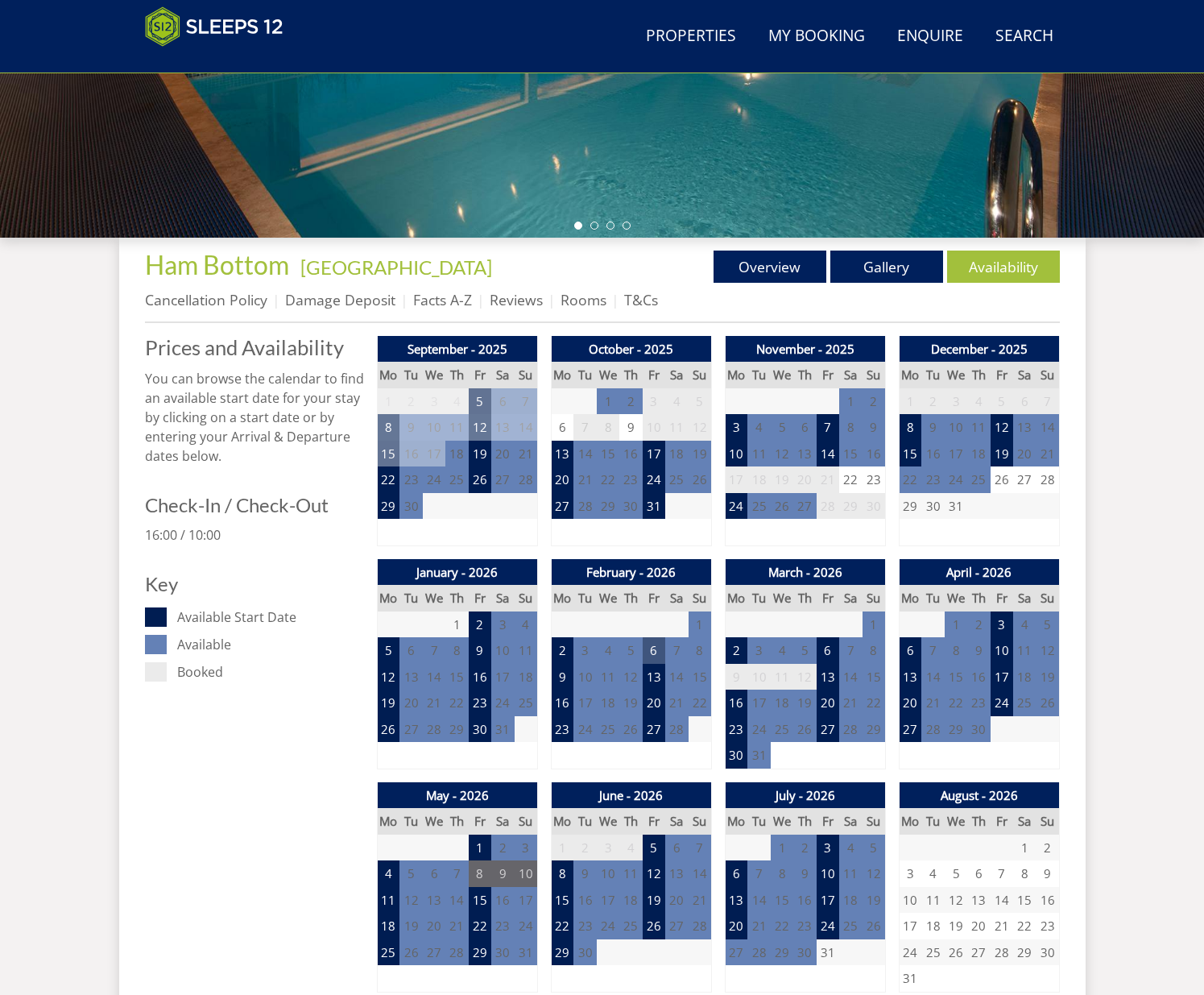
click at [655, 650] on td "6" at bounding box center [654, 650] width 22 height 26
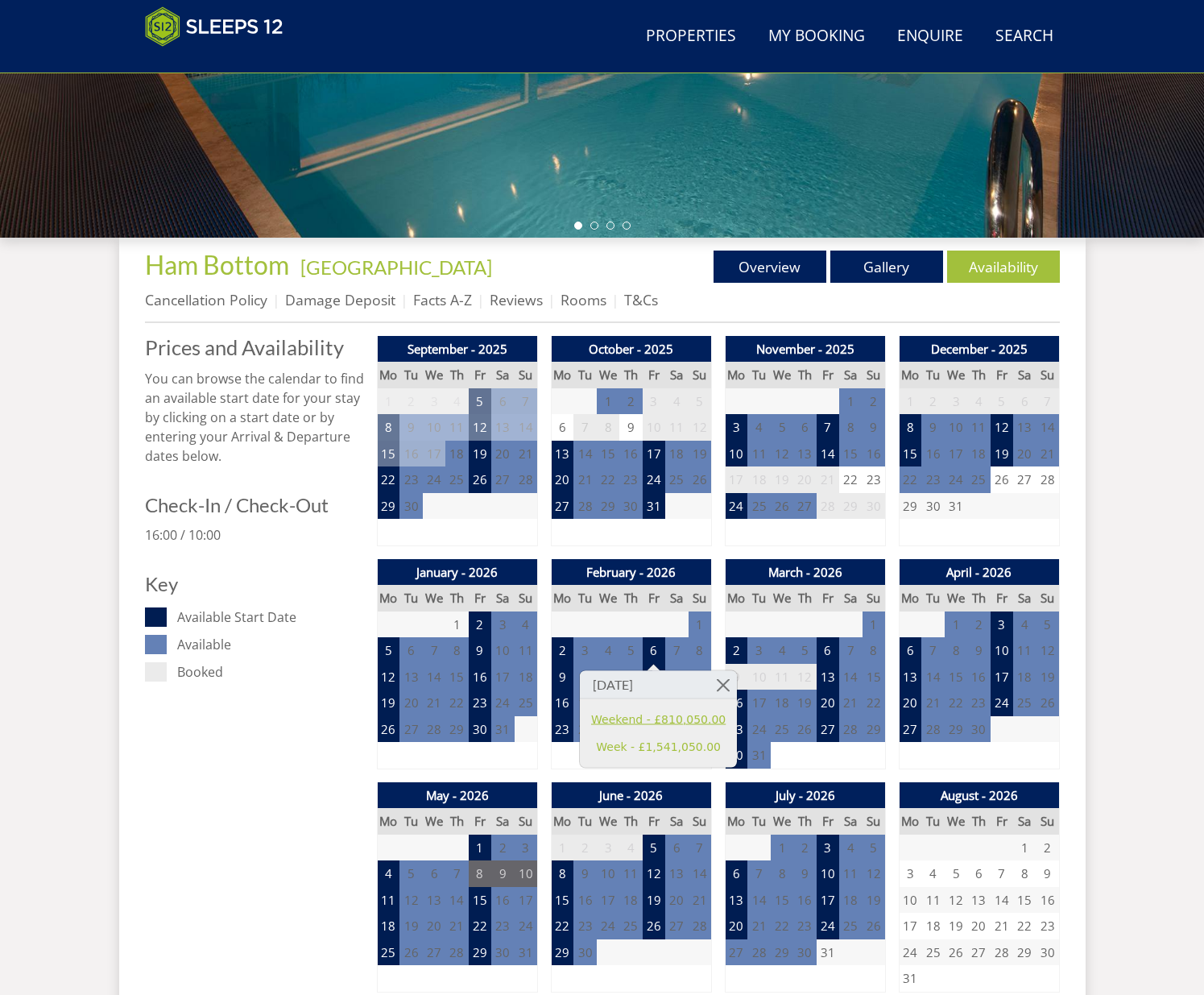
click at [658, 717] on link "Weekend - £810,050.00" at bounding box center [658, 718] width 134 height 17
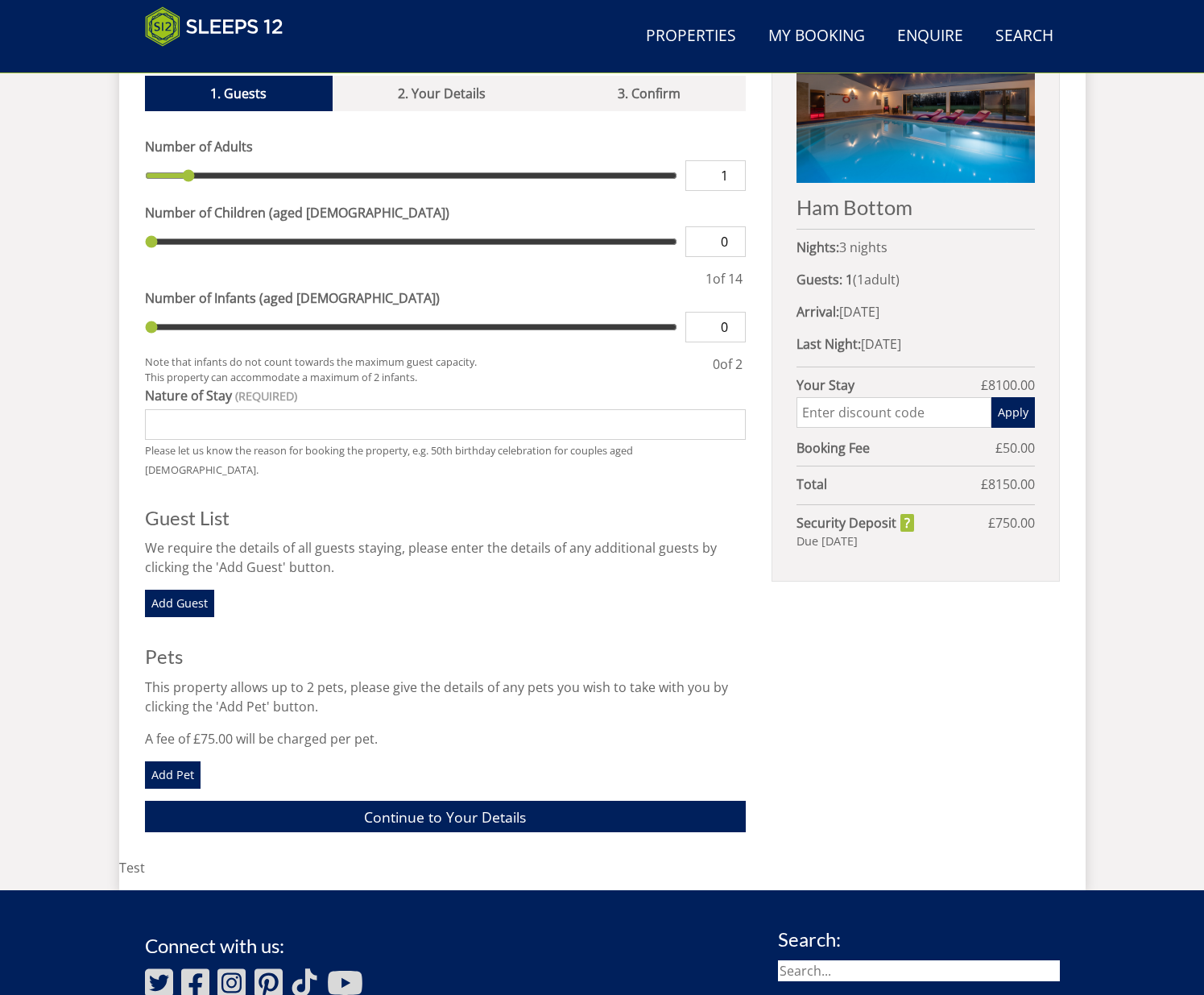
scroll to position [683, 0]
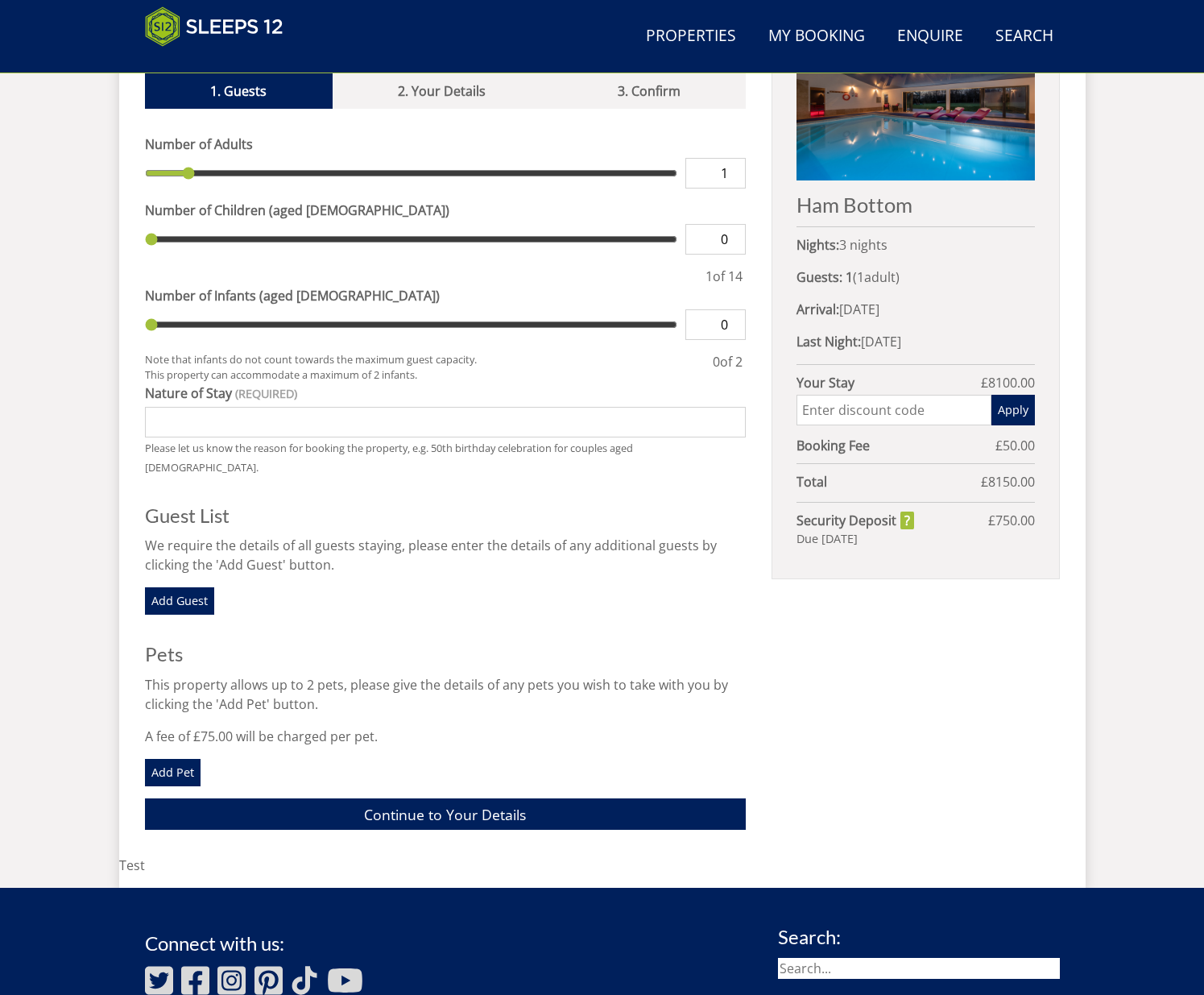
click at [1077, 527] on div "Book your stay at [GEOGRAPHIC_DATA], [GEOGRAPHIC_DATA] in February Please Wait.…" at bounding box center [602, 422] width 966 height 840
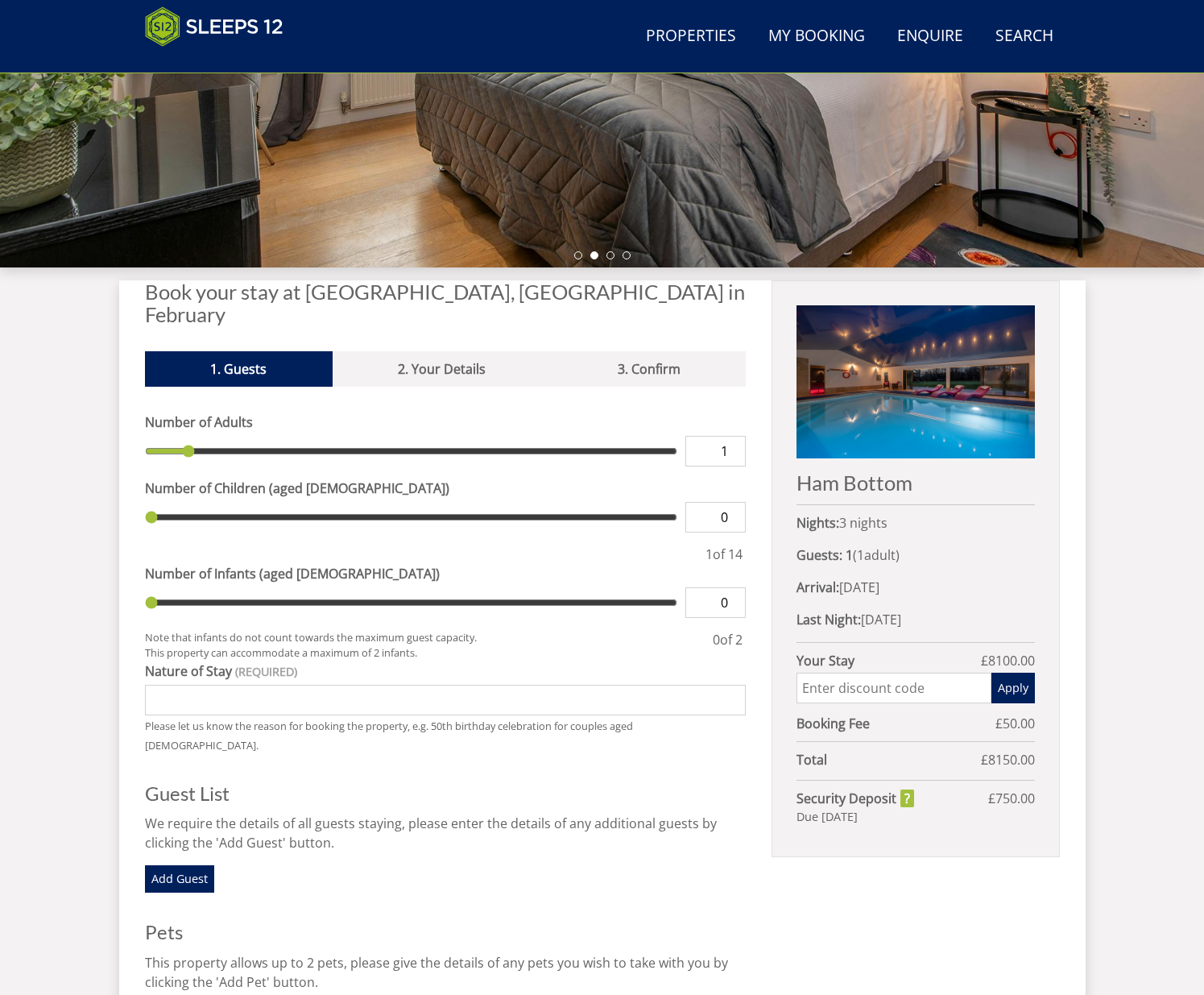
scroll to position [0, 0]
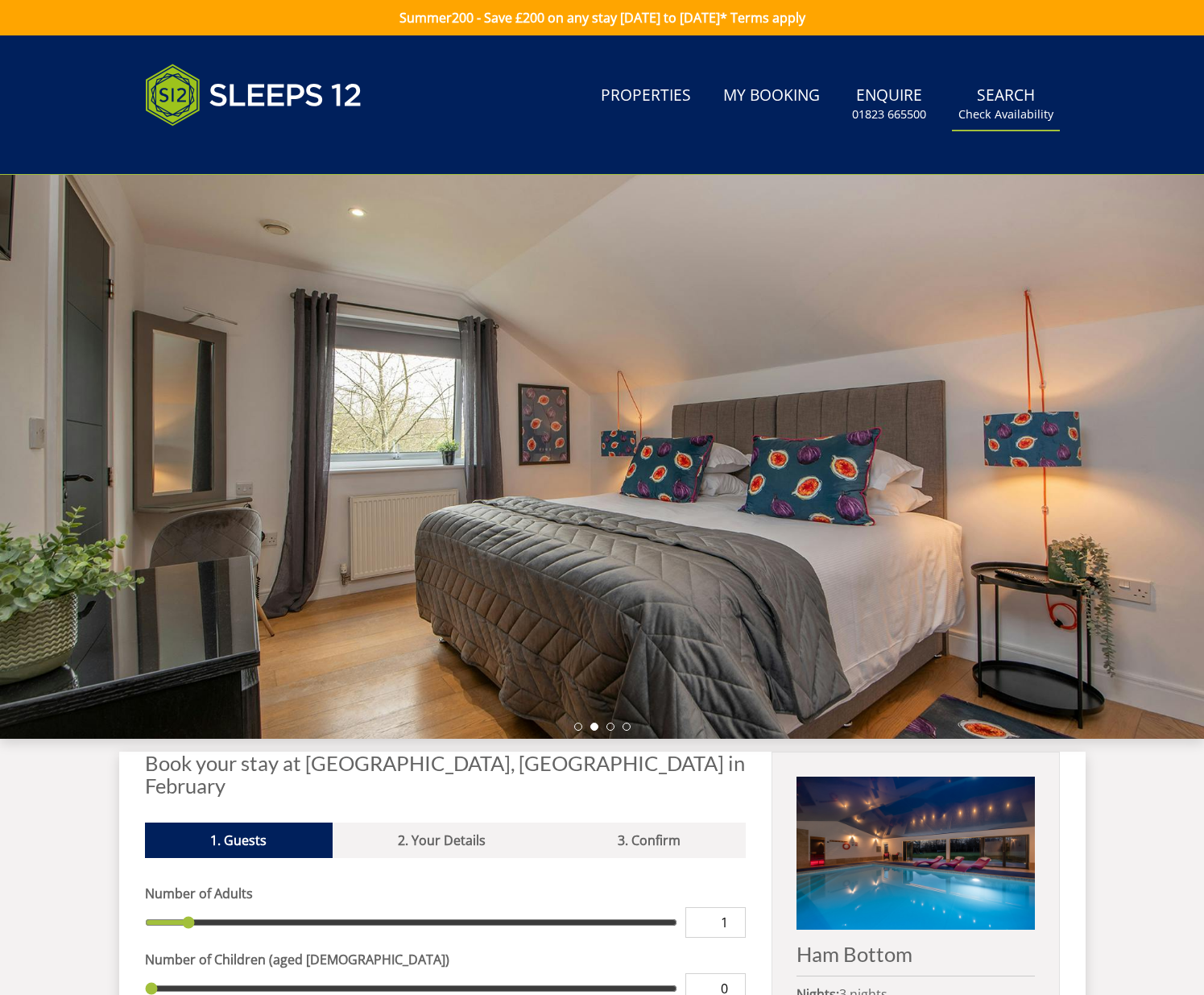
click at [1017, 100] on link "Search Check Availability" at bounding box center [1005, 104] width 108 height 53
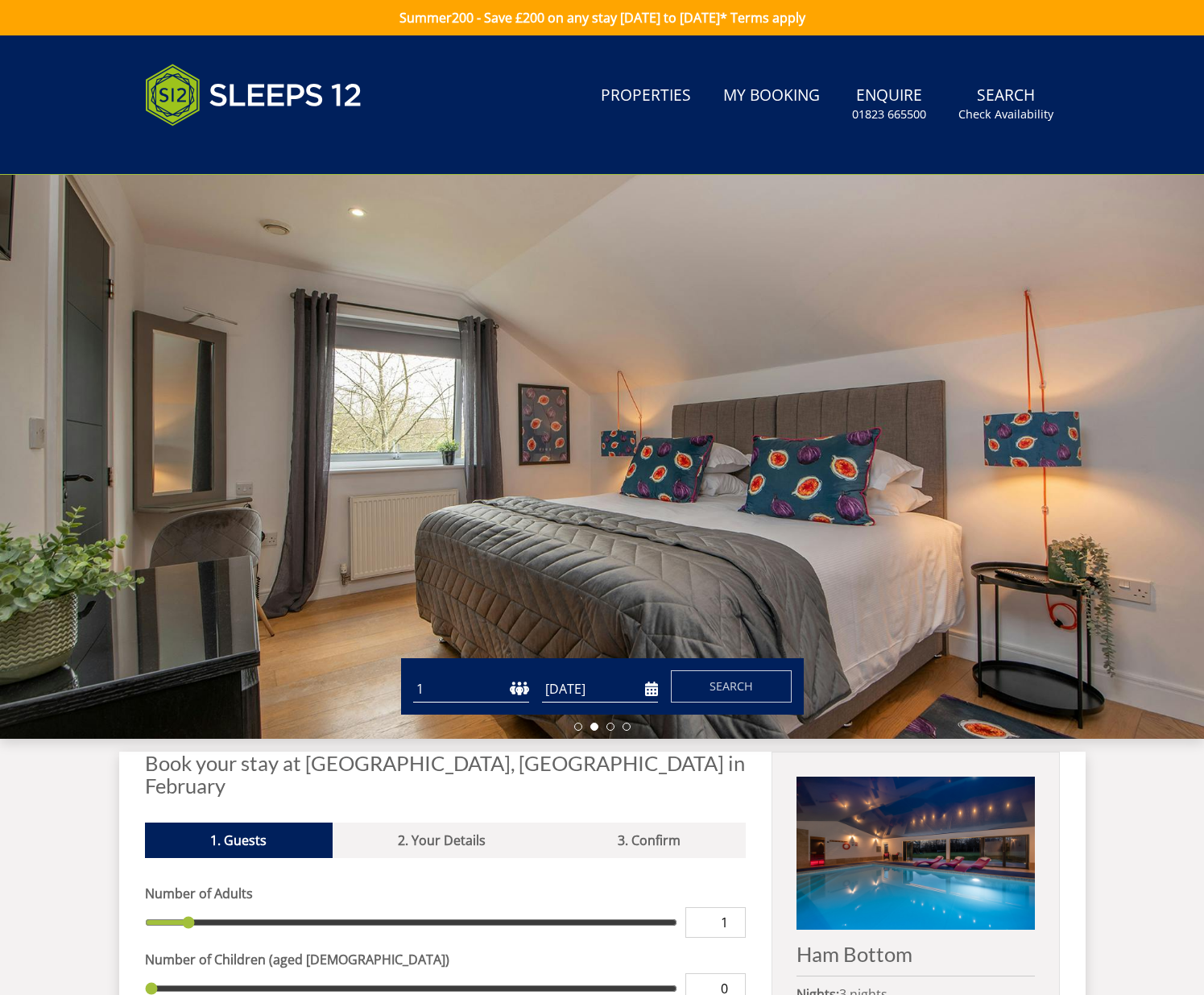
click at [472, 683] on select "1 2 3 4 5 6 7 8 9 10 11 12 13 14 15 16 17 18 19 20 21 22 23 24 25 26 27 28 29 3…" at bounding box center [470, 689] width 116 height 26
select select "8"
click at [413, 676] on select "1 2 3 4 5 6 7 8 9 10 11 12 13 14 15 16 17 18 19 20 21 22 23 24 25 26 27 28 29 3…" at bounding box center [470, 689] width 116 height 26
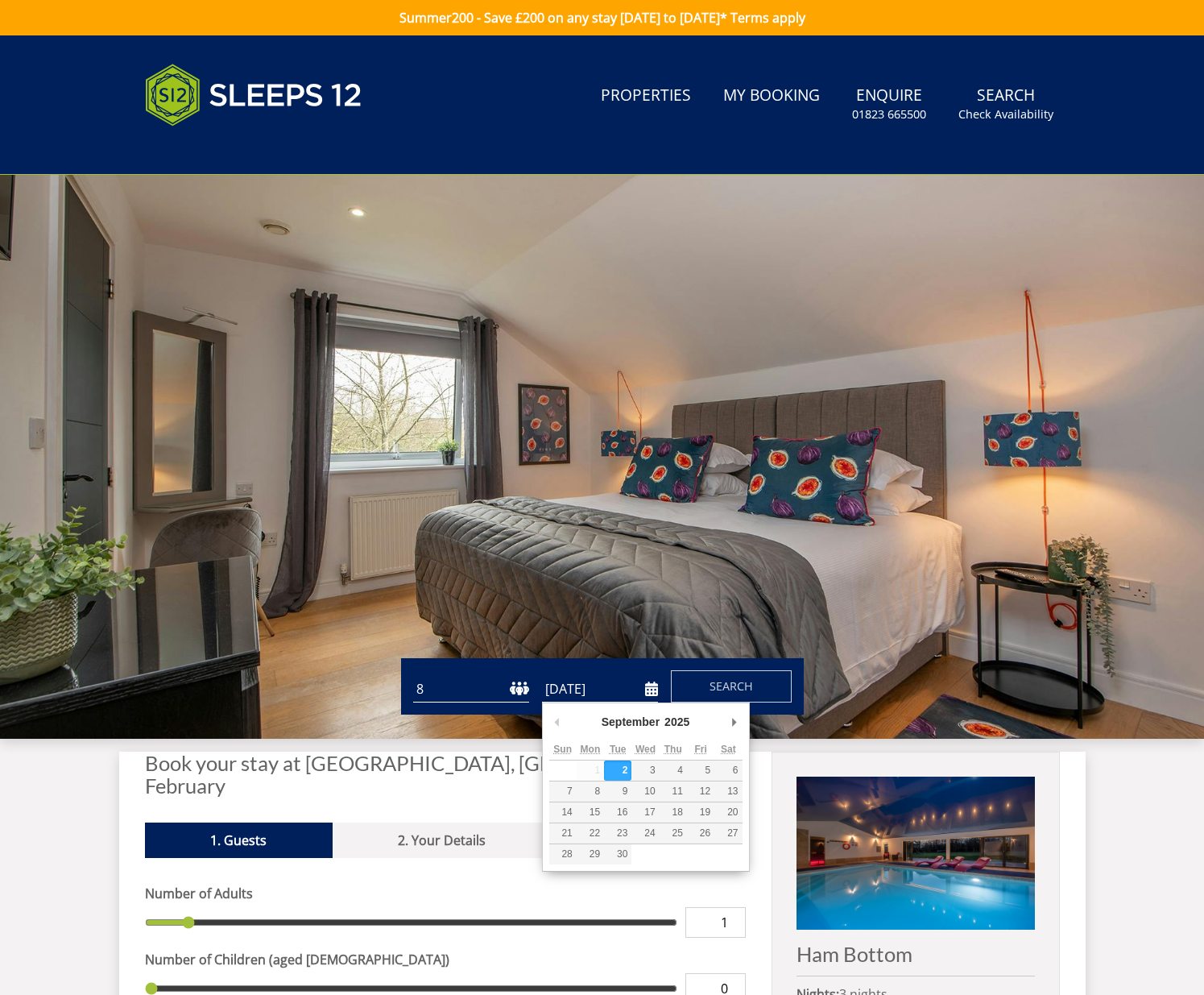
click at [600, 691] on input "[DATE]" at bounding box center [599, 689] width 116 height 26
type input "[DATE]"
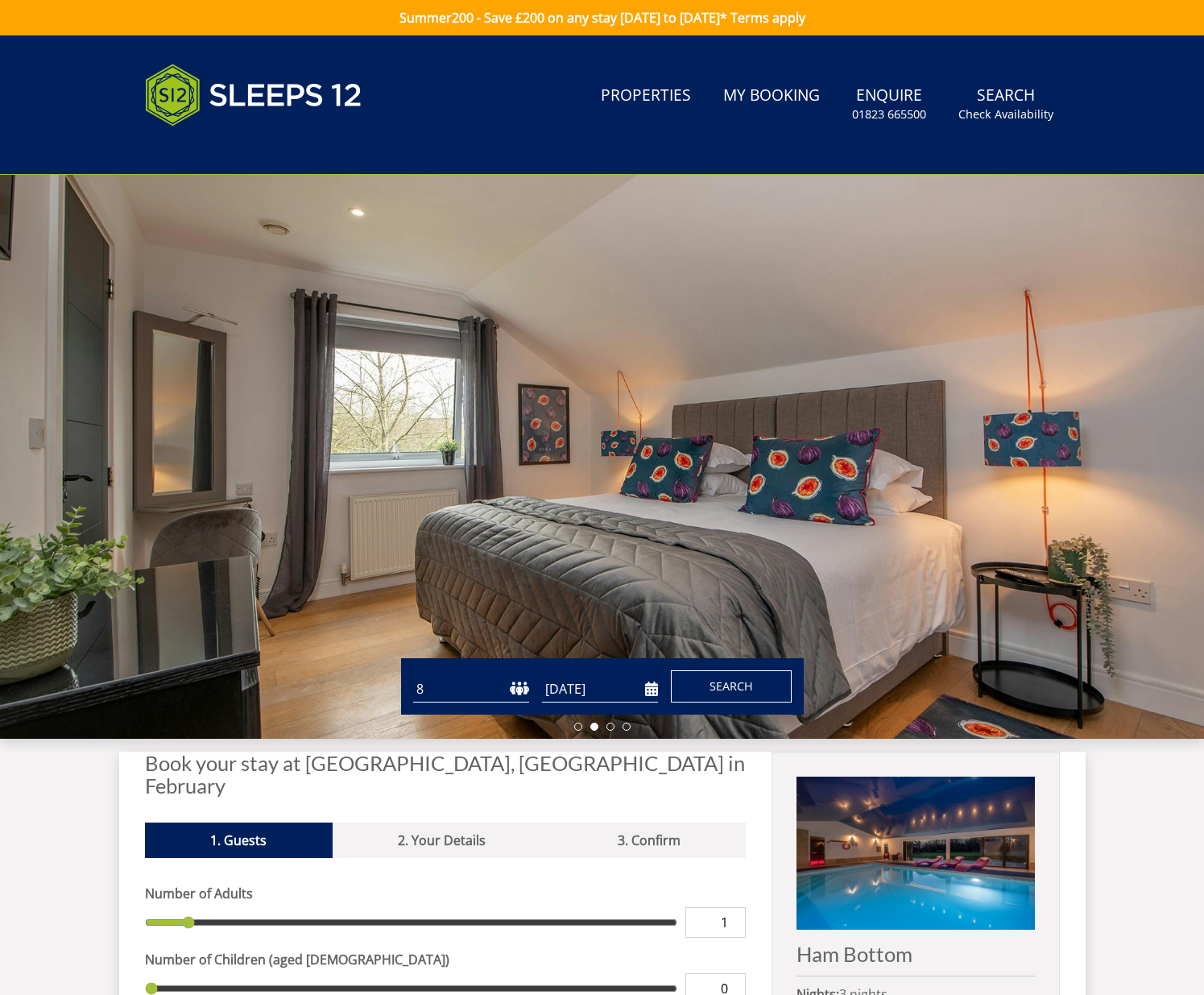
click at [750, 686] on span "Search" at bounding box center [731, 686] width 44 height 16
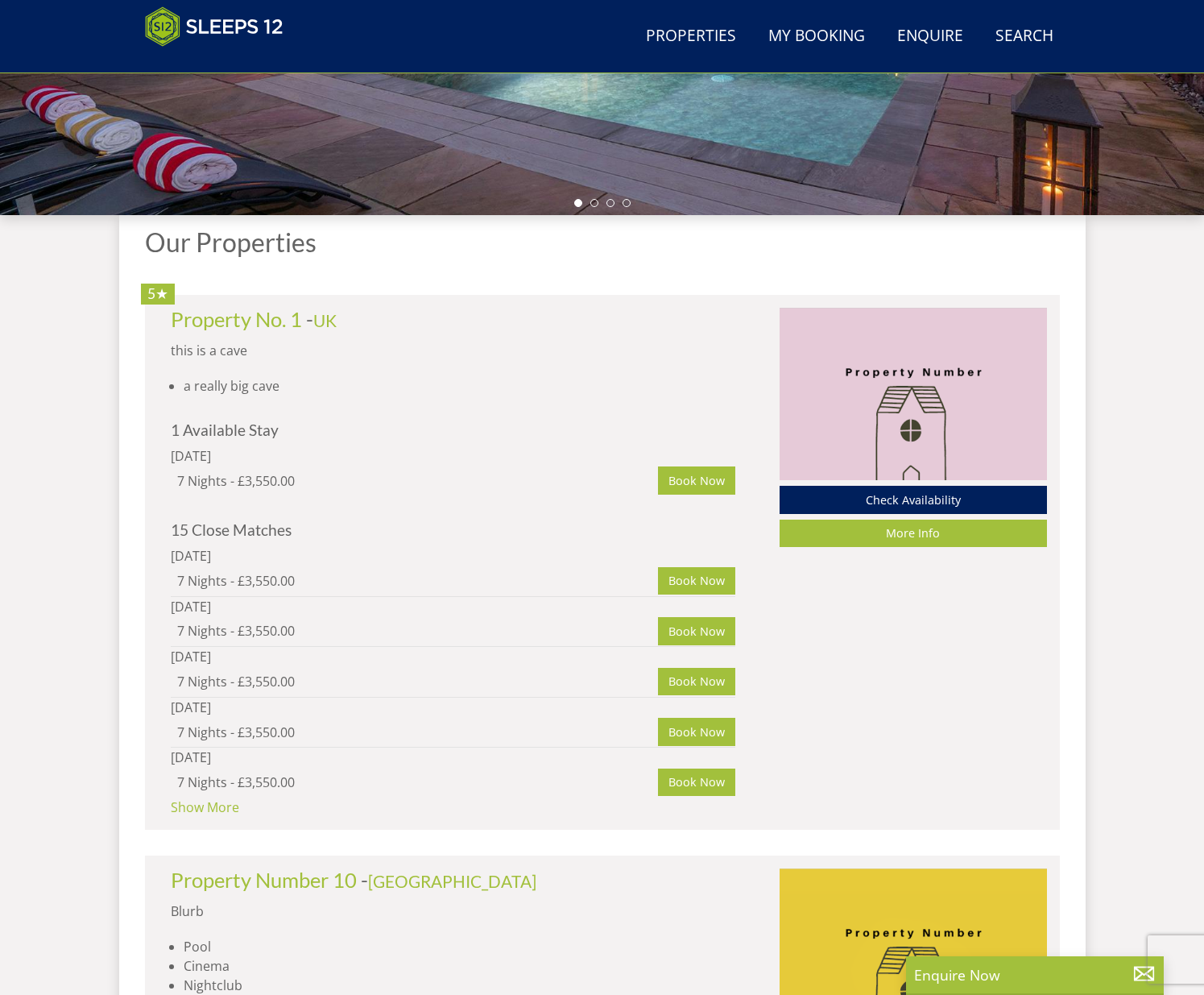
scroll to position [559, 0]
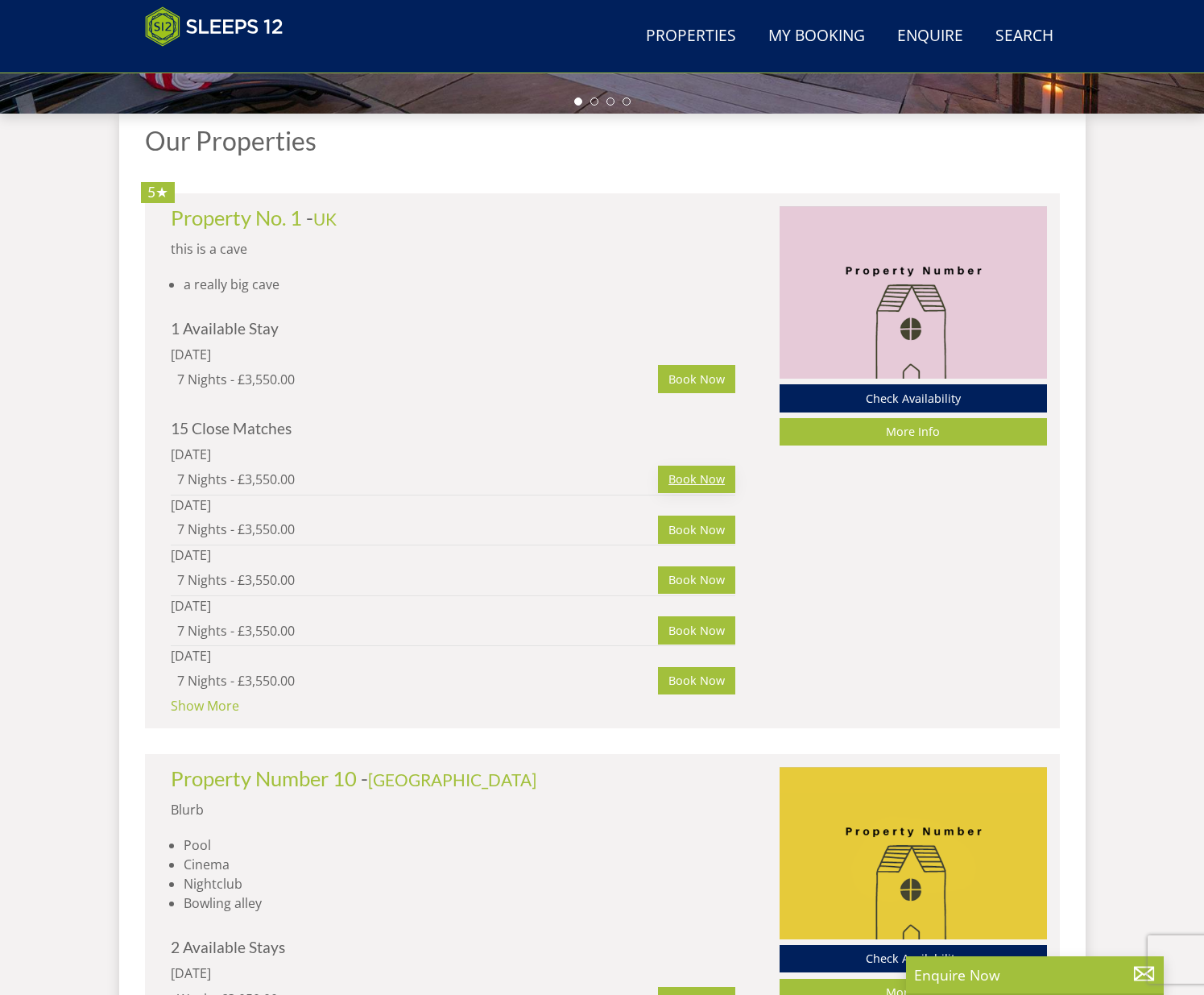
click at [707, 484] on link "Book Now" at bounding box center [696, 479] width 77 height 27
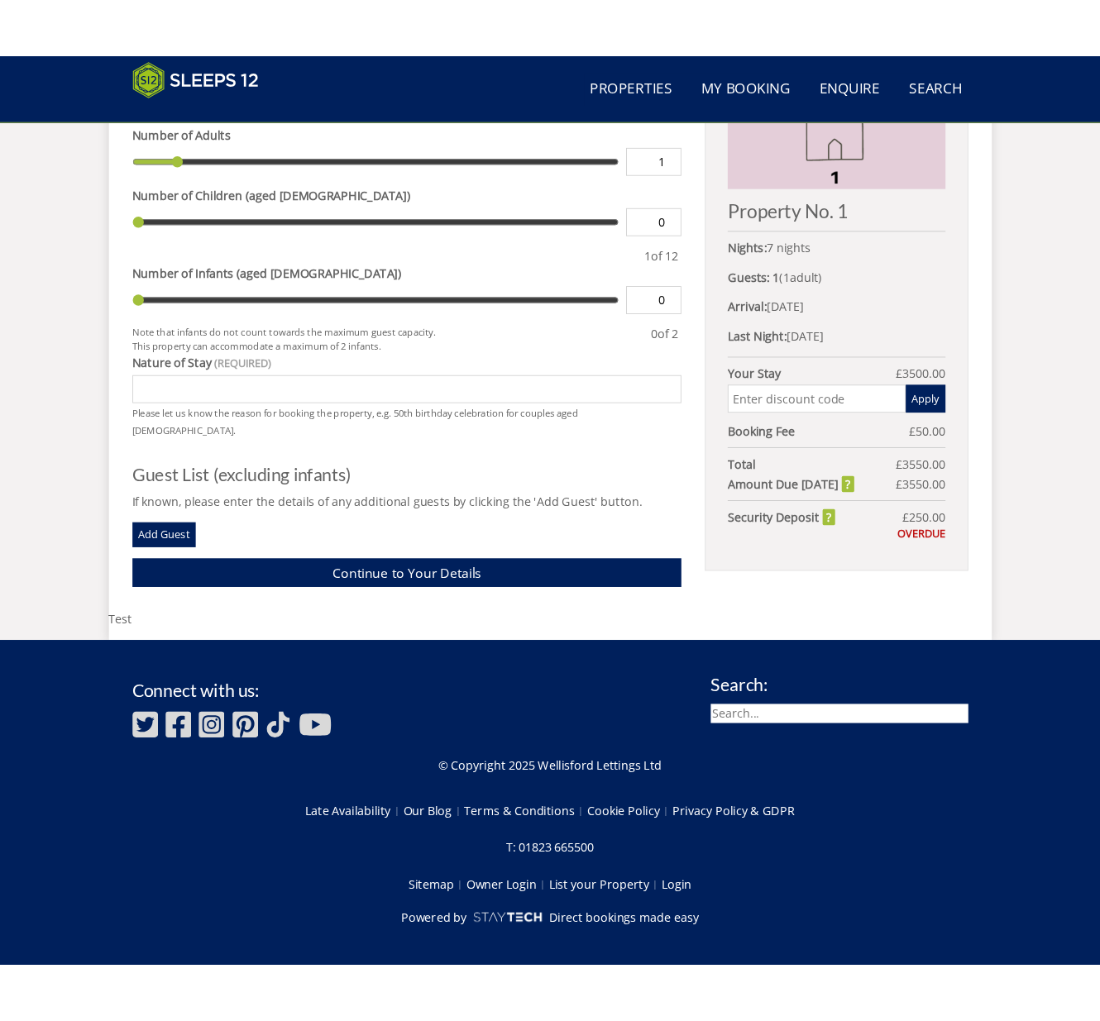
scroll to position [743, 0]
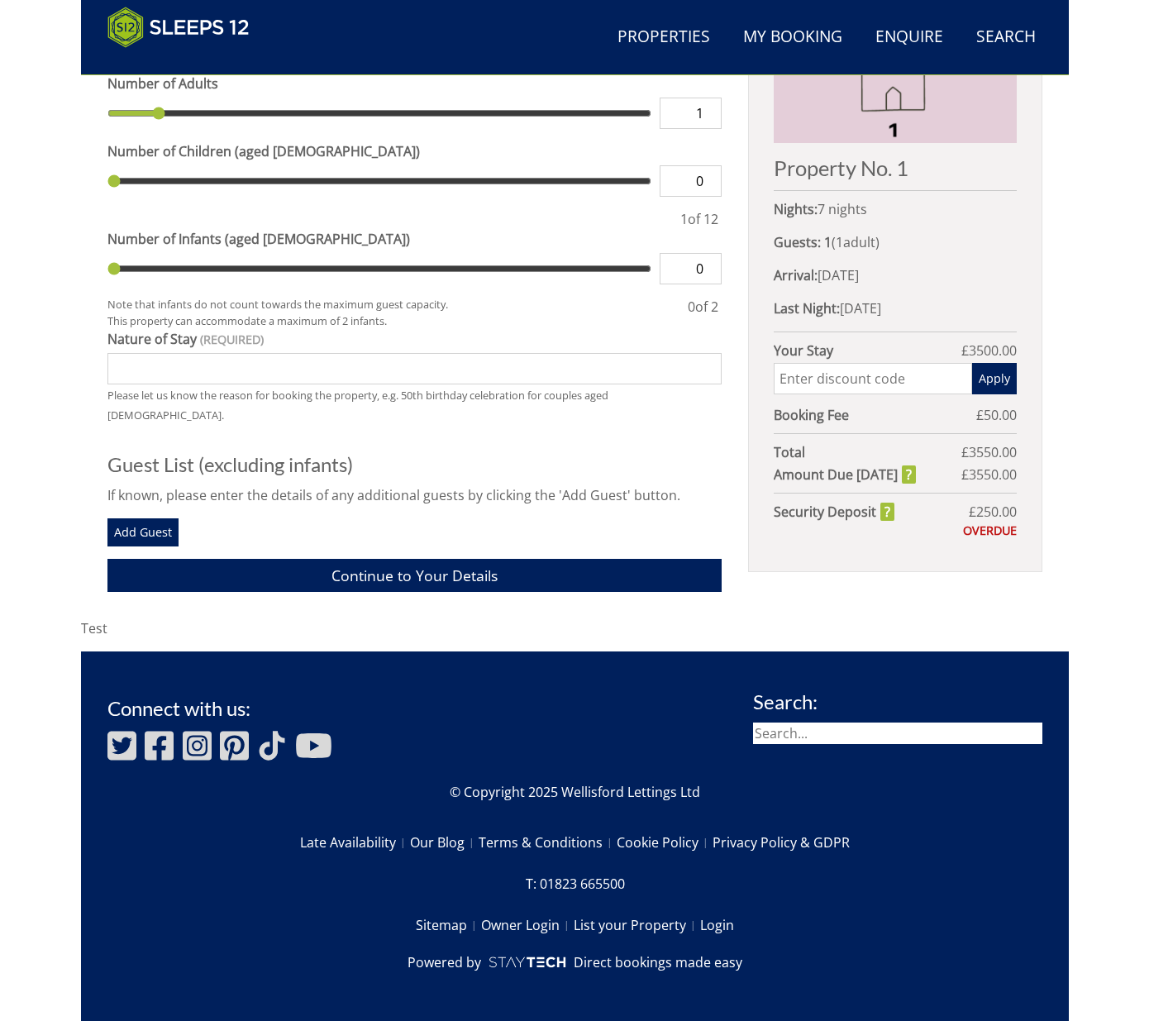
scroll to position [743, 0]
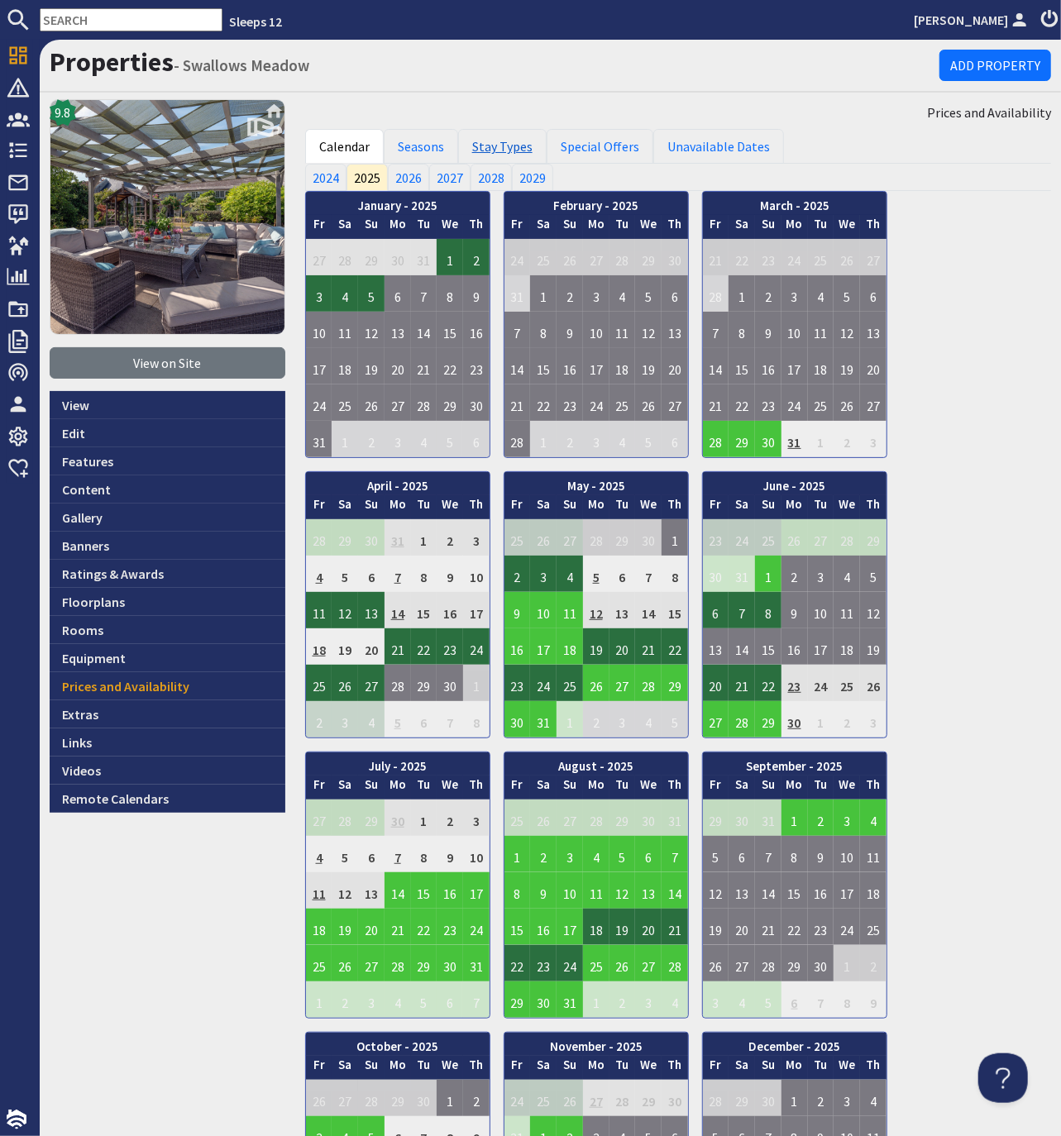
click at [500, 146] on link "Stay Types" at bounding box center [502, 146] width 88 height 35
